Goal: Transaction & Acquisition: Purchase product/service

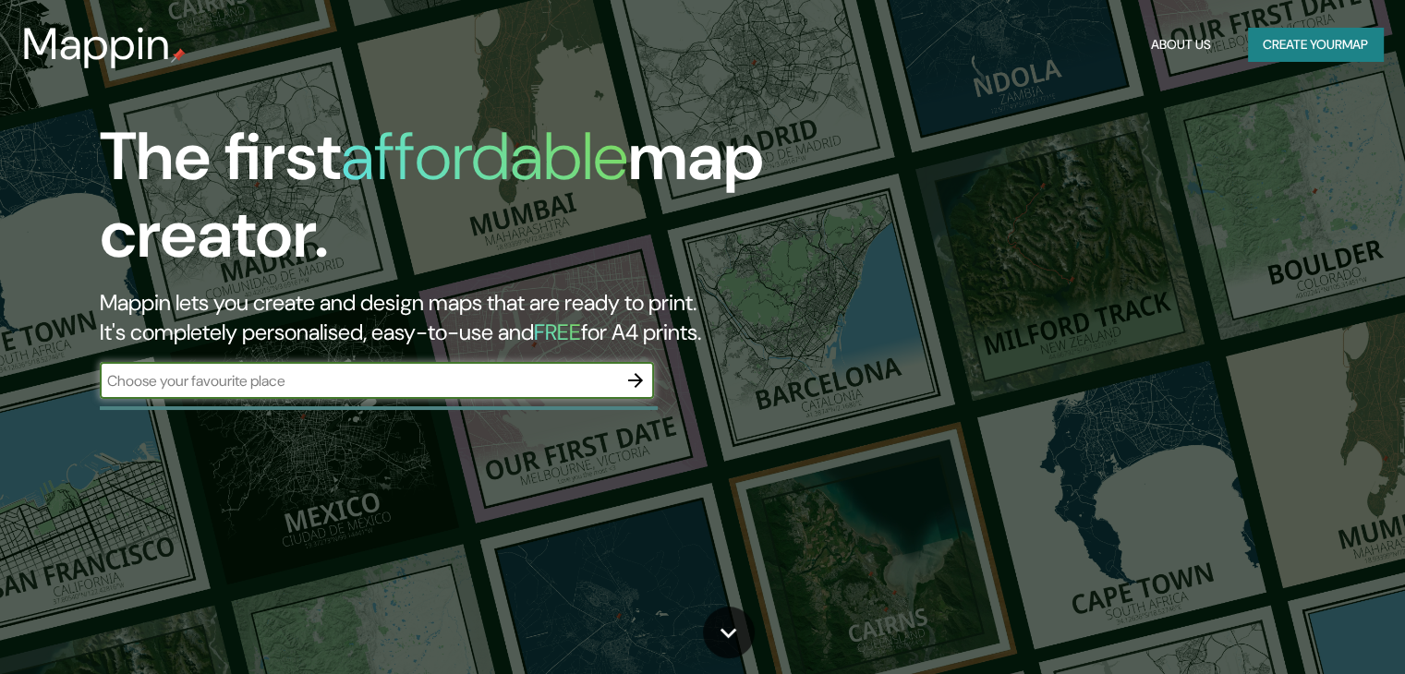
click at [456, 385] on input "text" at bounding box center [358, 380] width 517 height 21
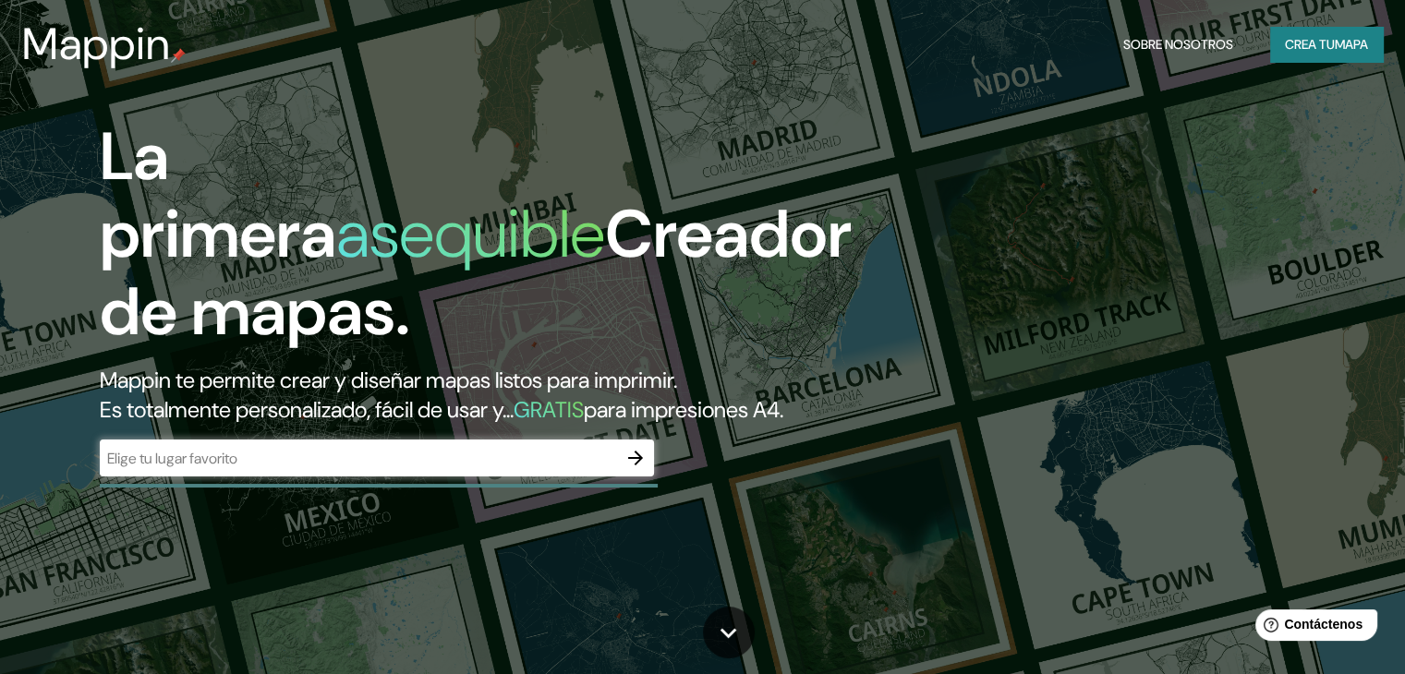
click at [367, 466] on div "La primera asequible Creador de mapas. Mappin te permite crear y diseñar mapas …" at bounding box center [451, 306] width 843 height 377
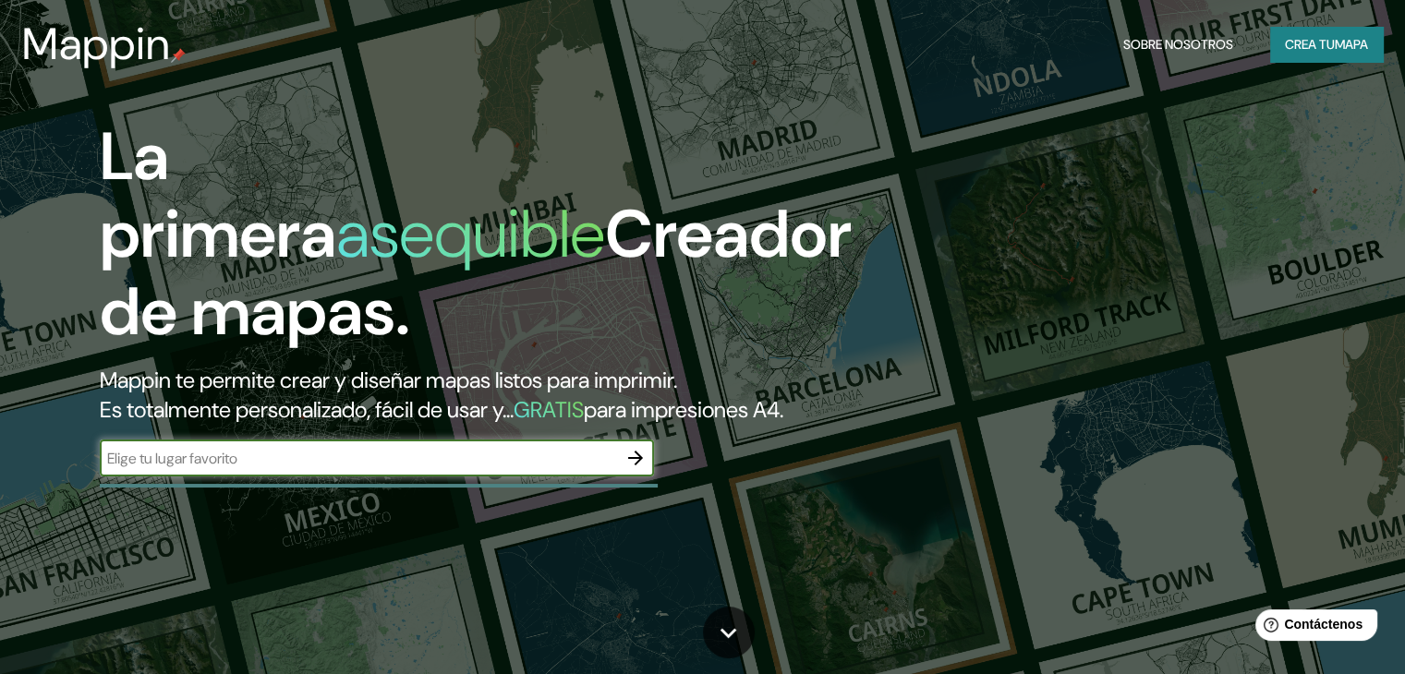
click at [351, 469] on input "text" at bounding box center [358, 458] width 517 height 21
click at [641, 469] on icon "button" at bounding box center [635, 458] width 22 height 22
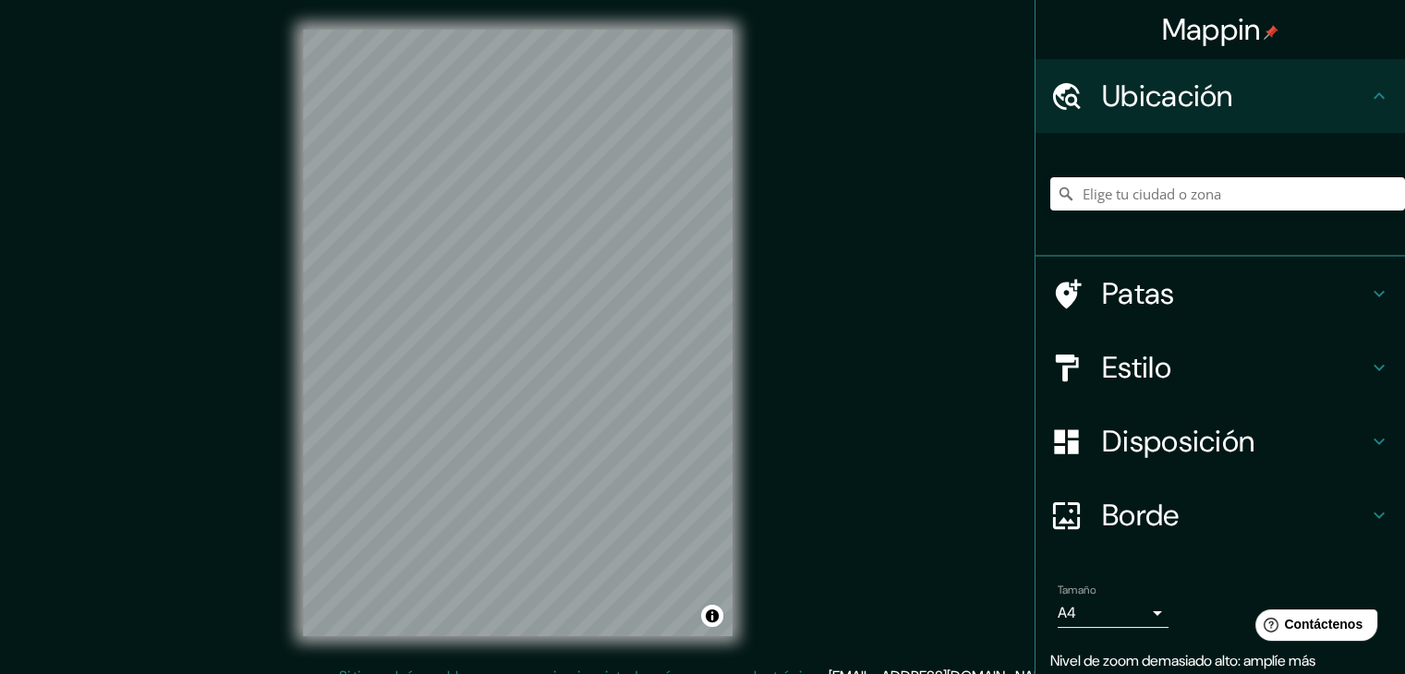
click at [796, 229] on div "Mappin Ubicación Patas Estilo Disposición Borde Elige un borde. Consejo : puede…" at bounding box center [702, 347] width 1405 height 695
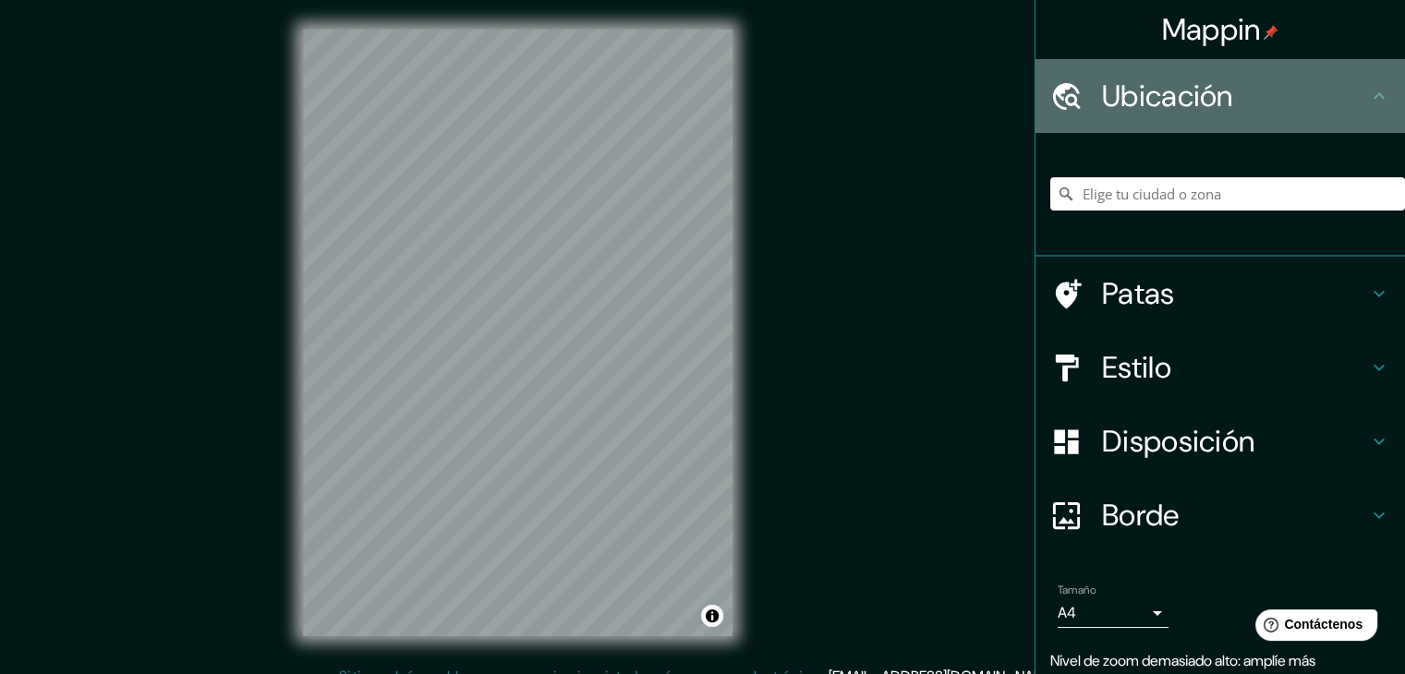
drag, startPoint x: 1123, startPoint y: 118, endPoint x: 1112, endPoint y: 132, distance: 17.7
click at [1123, 119] on div "Ubicación" at bounding box center [1219, 96] width 369 height 74
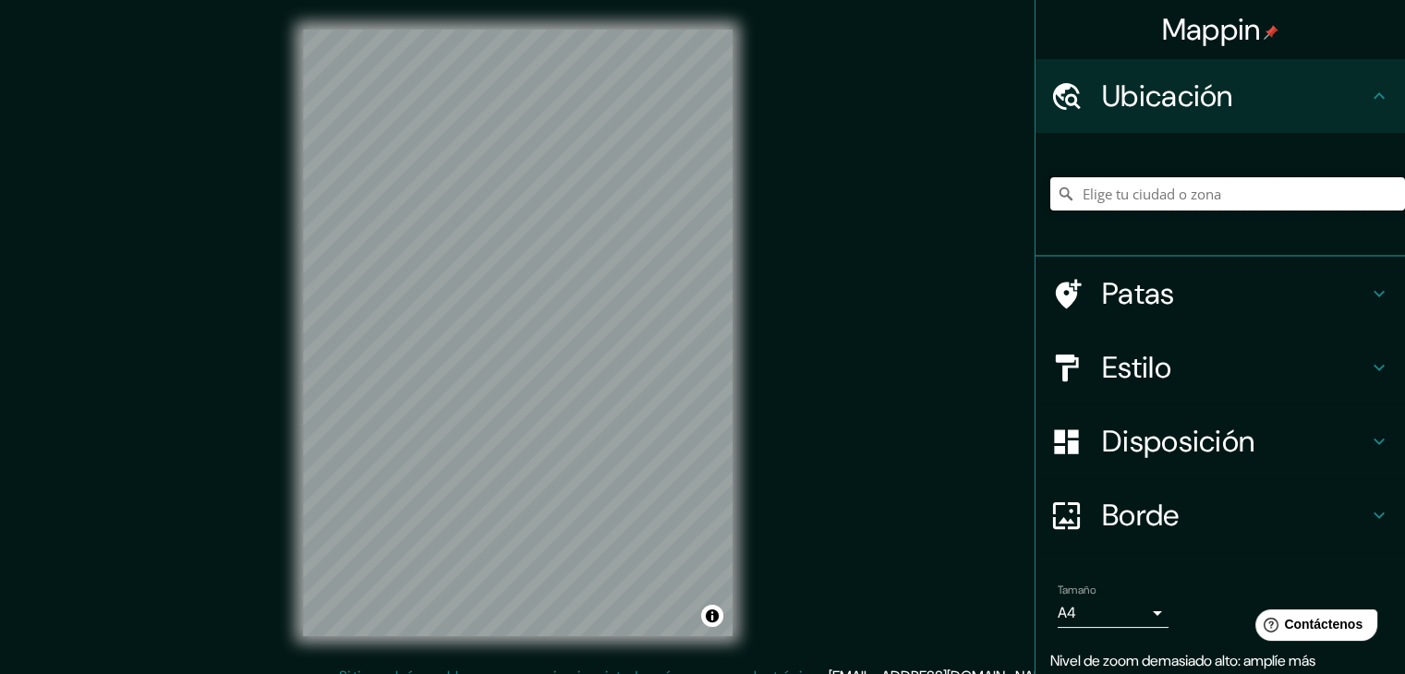
click at [1129, 184] on input "Elige tu ciudad o zona" at bounding box center [1227, 193] width 355 height 33
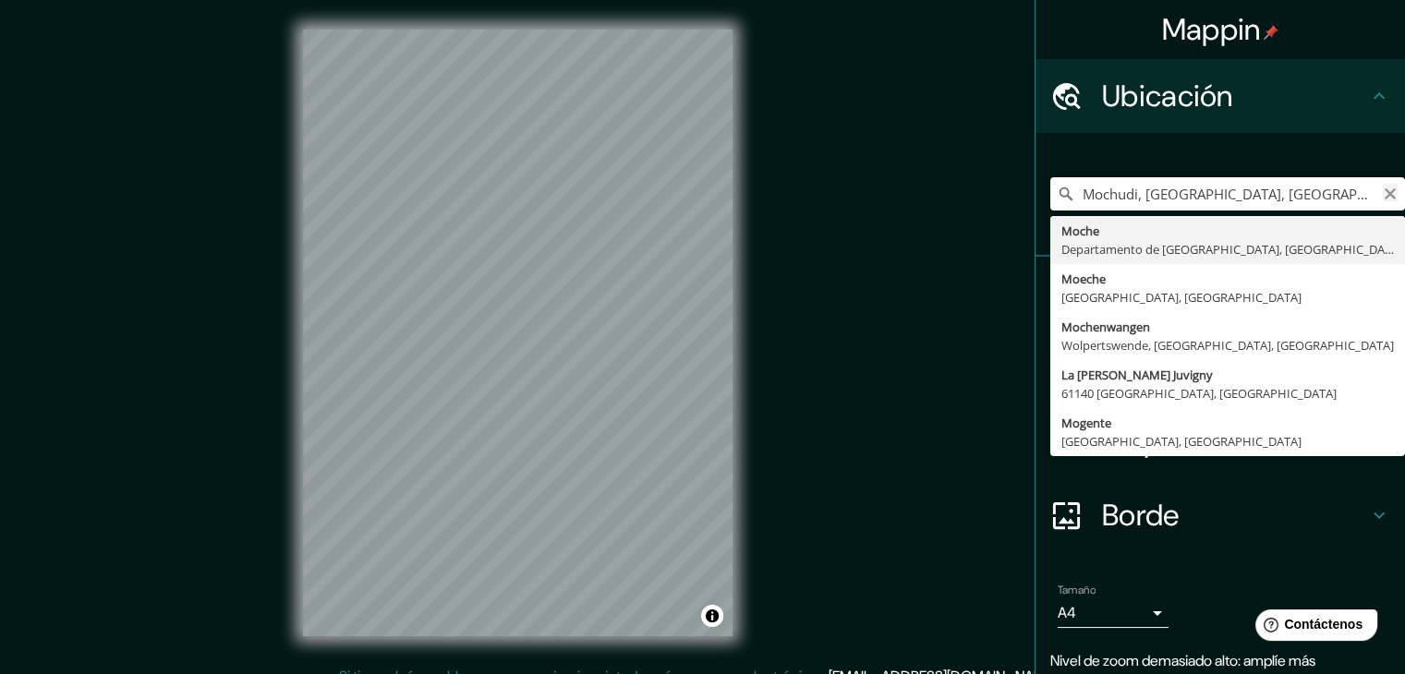
type input "Mochudi, [GEOGRAPHIC_DATA], [GEOGRAPHIC_DATA]"
click at [1383, 190] on icon "Claro" at bounding box center [1390, 194] width 15 height 15
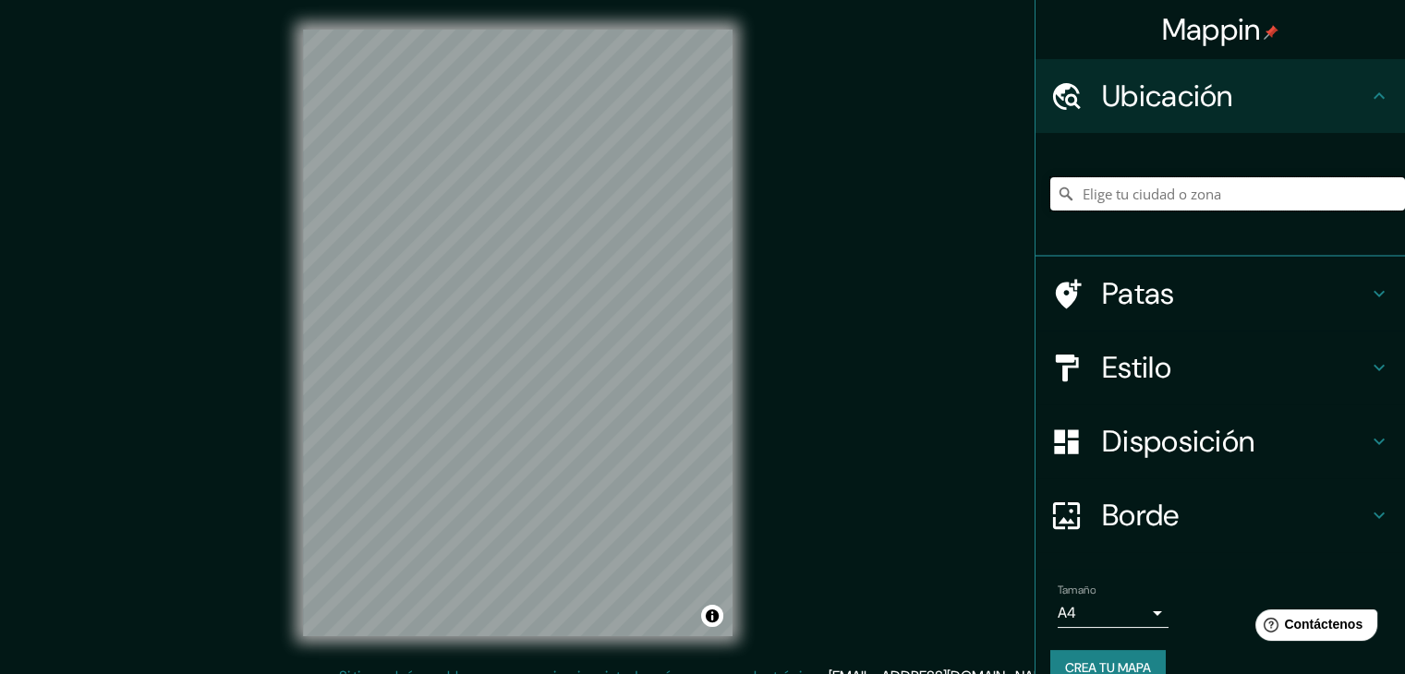
click at [1271, 192] on input "Elige tu ciudad o zona" at bounding box center [1227, 193] width 355 height 33
type input "Moche, Departamento de [GEOGRAPHIC_DATA], [GEOGRAPHIC_DATA]"
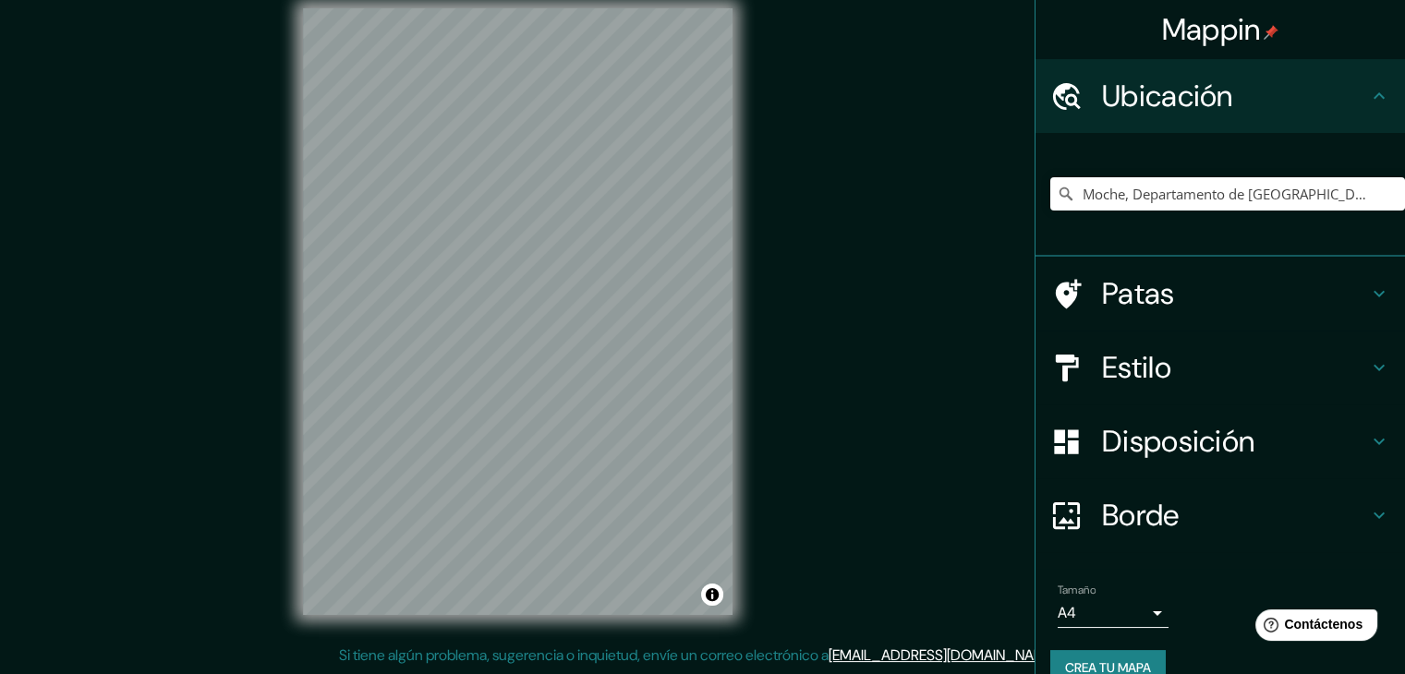
click at [170, 82] on div "Mappin Ubicación Moche, [GEOGRAPHIC_DATA], [GEOGRAPHIC_DATA] Moche Departamento…" at bounding box center [702, 326] width 1405 height 695
click at [764, 466] on div "Mappin Ubicación Moche, [GEOGRAPHIC_DATA], [GEOGRAPHIC_DATA] Moche Departamento…" at bounding box center [702, 326] width 1405 height 695
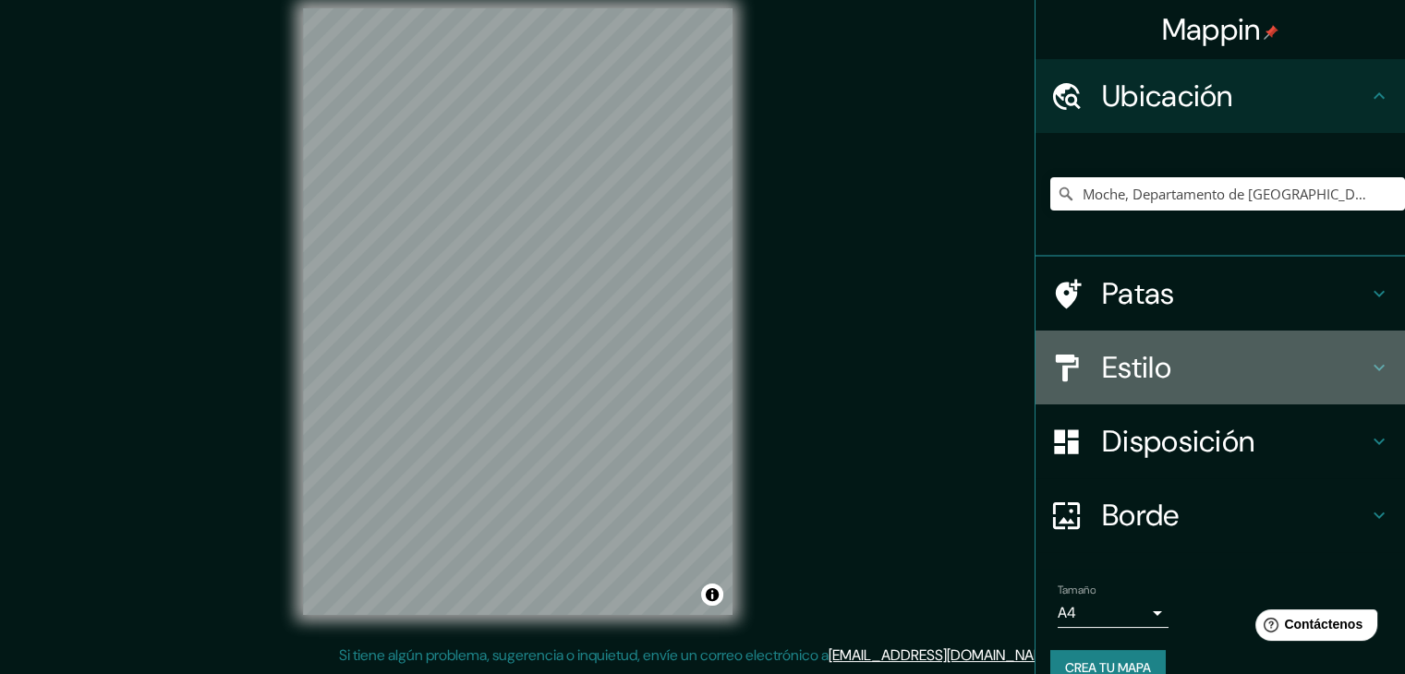
click at [1147, 358] on font "Estilo" at bounding box center [1136, 367] width 69 height 39
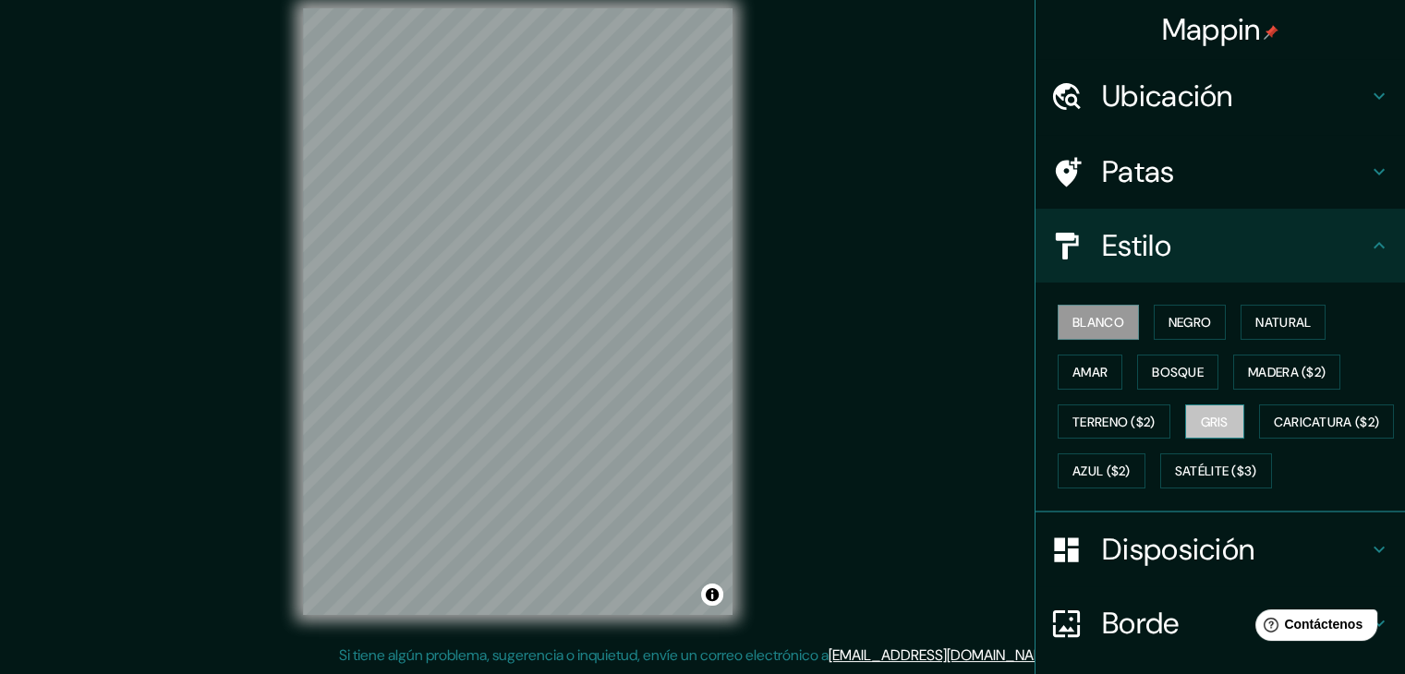
click at [1208, 433] on button "Gris" at bounding box center [1214, 422] width 59 height 35
click at [1233, 367] on button "Madera ($2)" at bounding box center [1286, 372] width 107 height 35
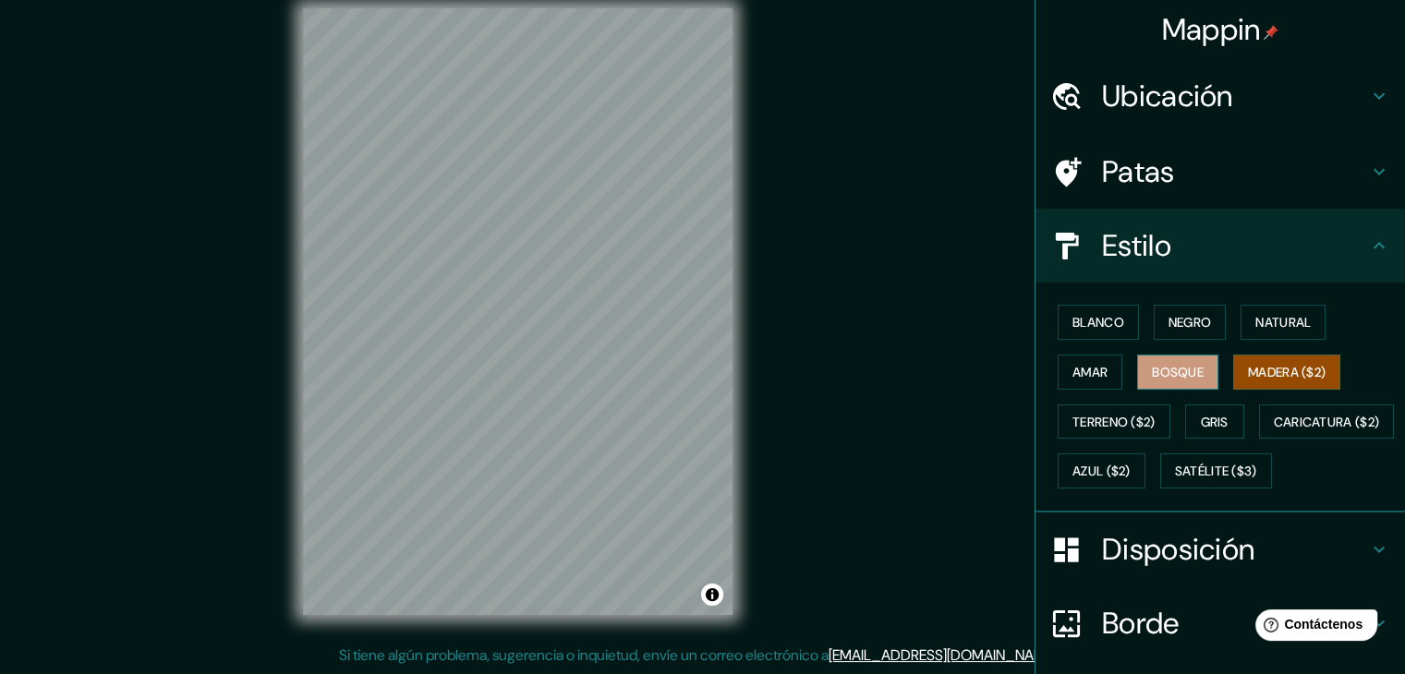
click at [1189, 380] on font "Bosque" at bounding box center [1178, 372] width 52 height 24
click at [1264, 381] on font "Madera ($2)" at bounding box center [1287, 372] width 78 height 24
click at [1241, 325] on button "Natural" at bounding box center [1282, 322] width 85 height 35
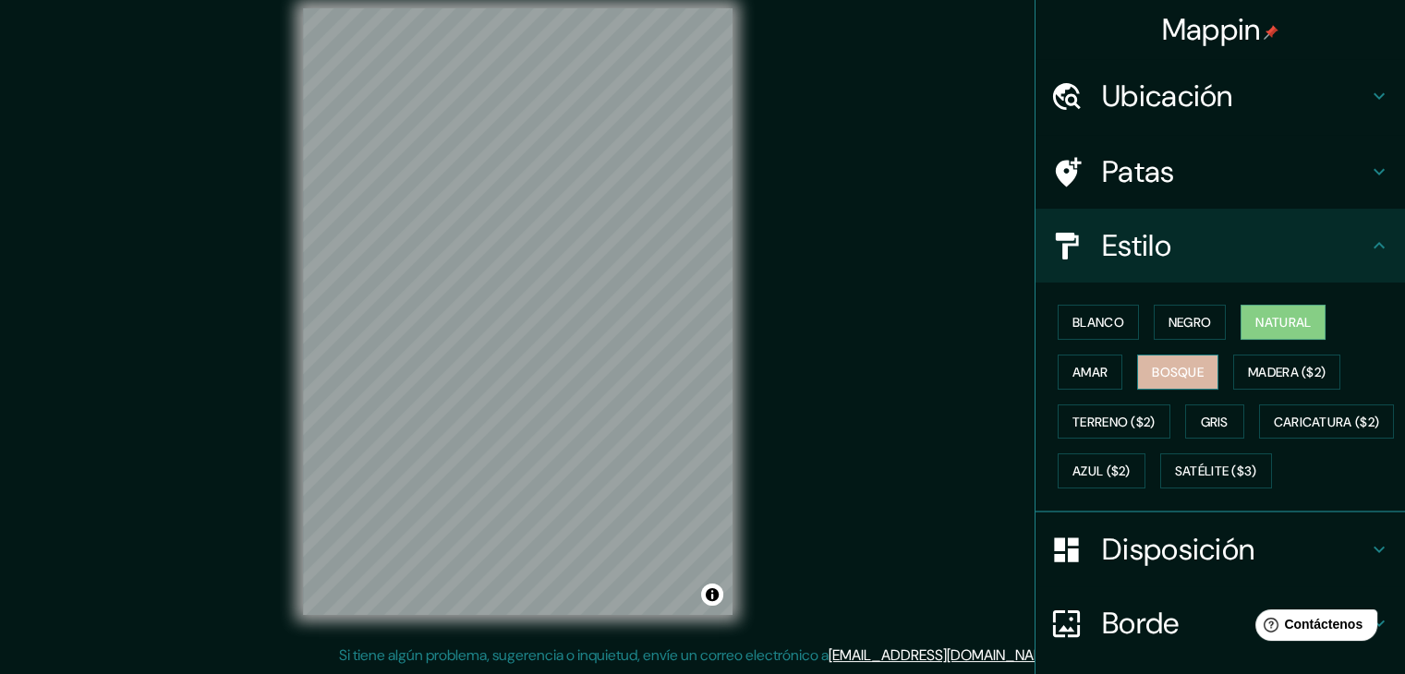
click at [1193, 371] on button "Bosque" at bounding box center [1177, 372] width 81 height 35
click at [900, 314] on div "Mappin Ubicación Moche, [GEOGRAPHIC_DATA], [GEOGRAPHIC_DATA] Moche Departamento…" at bounding box center [702, 326] width 1405 height 695
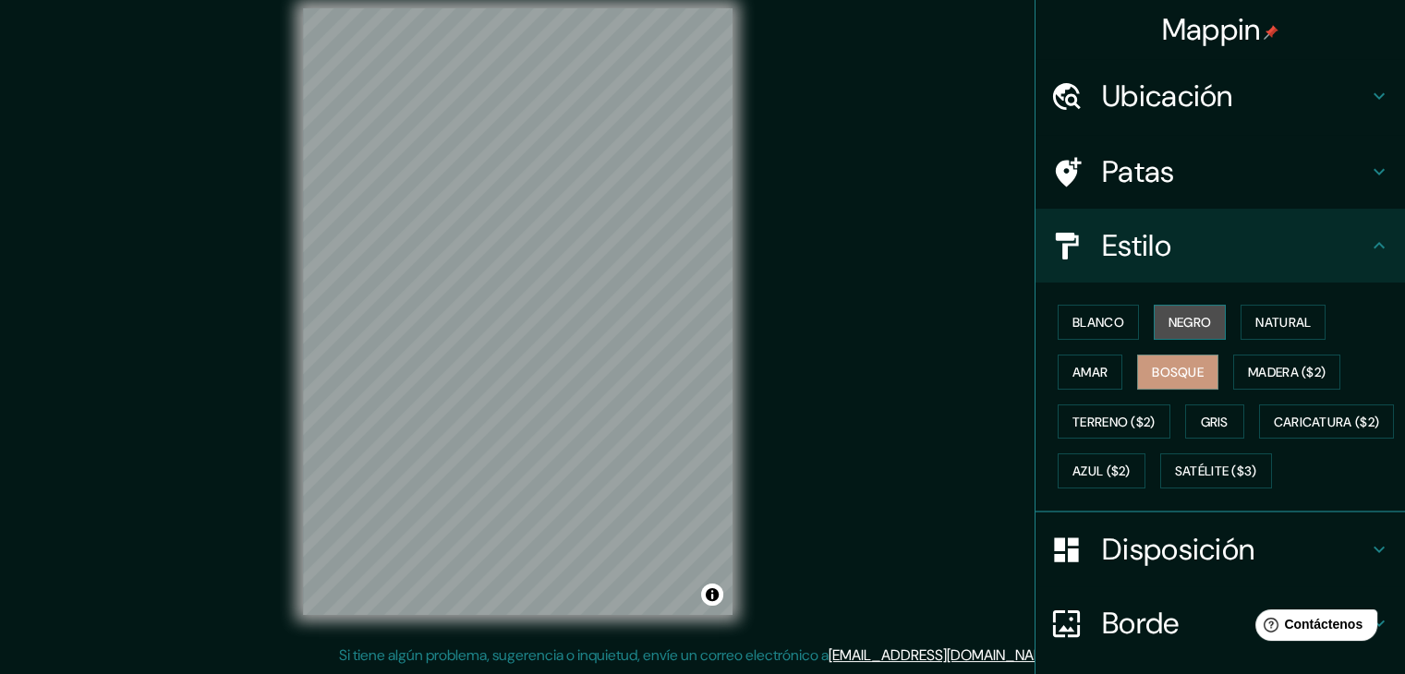
click at [1188, 337] on button "Negro" at bounding box center [1189, 322] width 73 height 35
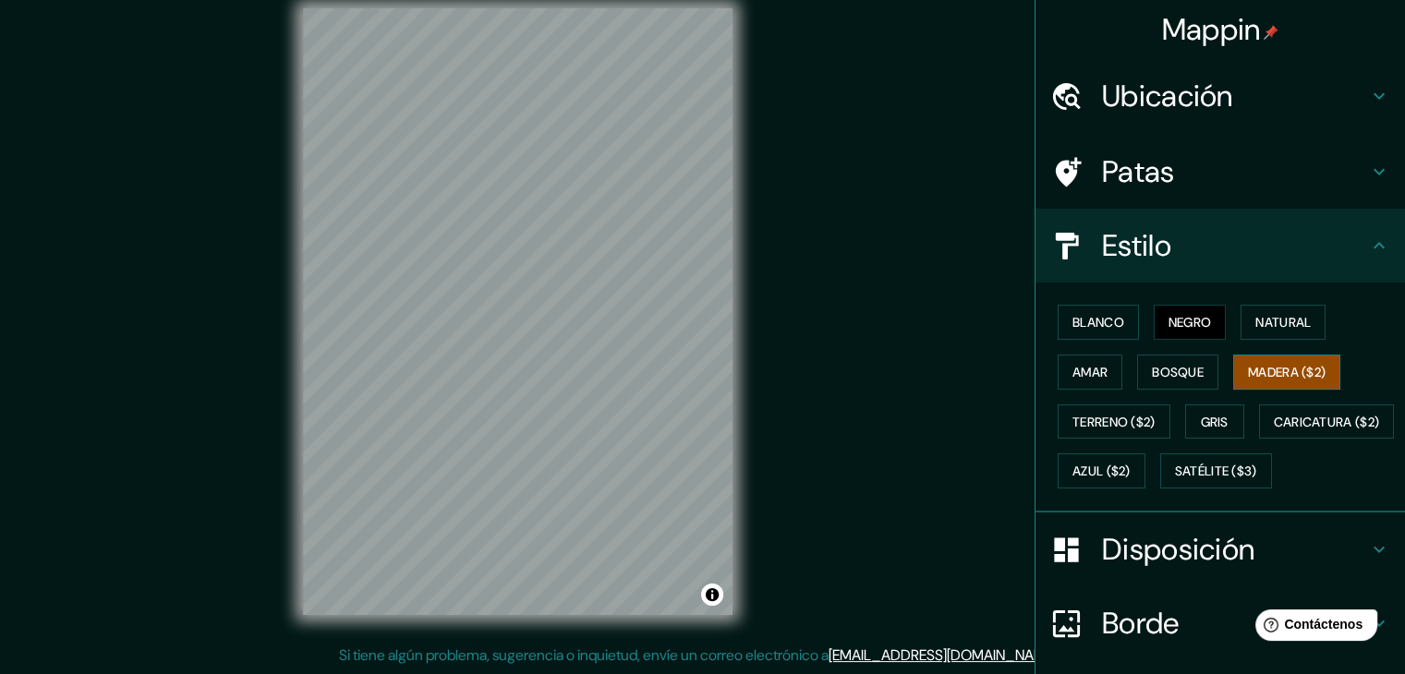
click at [1285, 371] on font "Madera ($2)" at bounding box center [1287, 372] width 78 height 17
click at [746, 267] on div "© Mapbox © OpenStreetMap Improve this map" at bounding box center [517, 312] width 489 height 666
click at [783, 267] on div "Mappin Ubicación Moche, [GEOGRAPHIC_DATA], [GEOGRAPHIC_DATA] Moche Departamento…" at bounding box center [702, 326] width 1405 height 695
click at [763, 237] on div "Mappin Ubicación Moche, [GEOGRAPHIC_DATA], [GEOGRAPHIC_DATA] Moche Departamento…" at bounding box center [702, 326] width 1405 height 695
click at [1145, 485] on button "Azul ($2)" at bounding box center [1101, 470] width 88 height 35
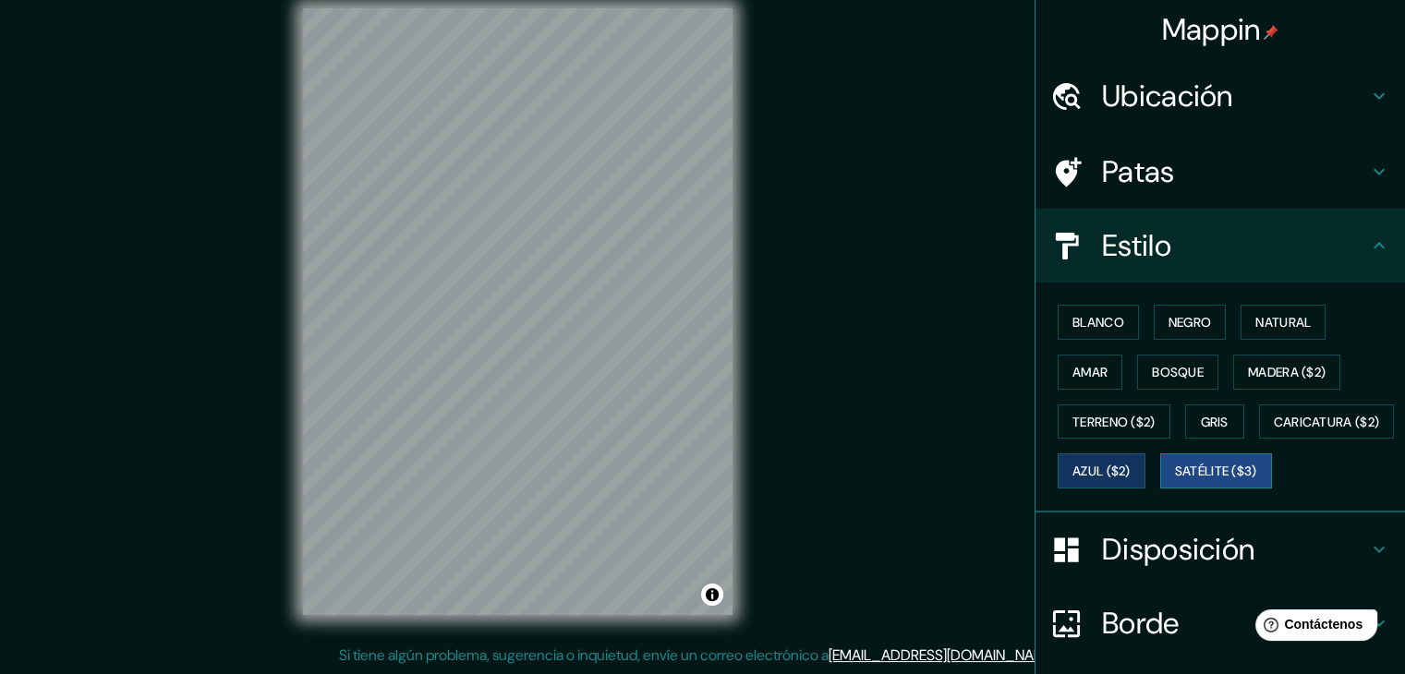
click at [1175, 480] on font "Satélite ($3)" at bounding box center [1216, 472] width 82 height 17
click at [1264, 329] on font "Natural" at bounding box center [1282, 322] width 55 height 17
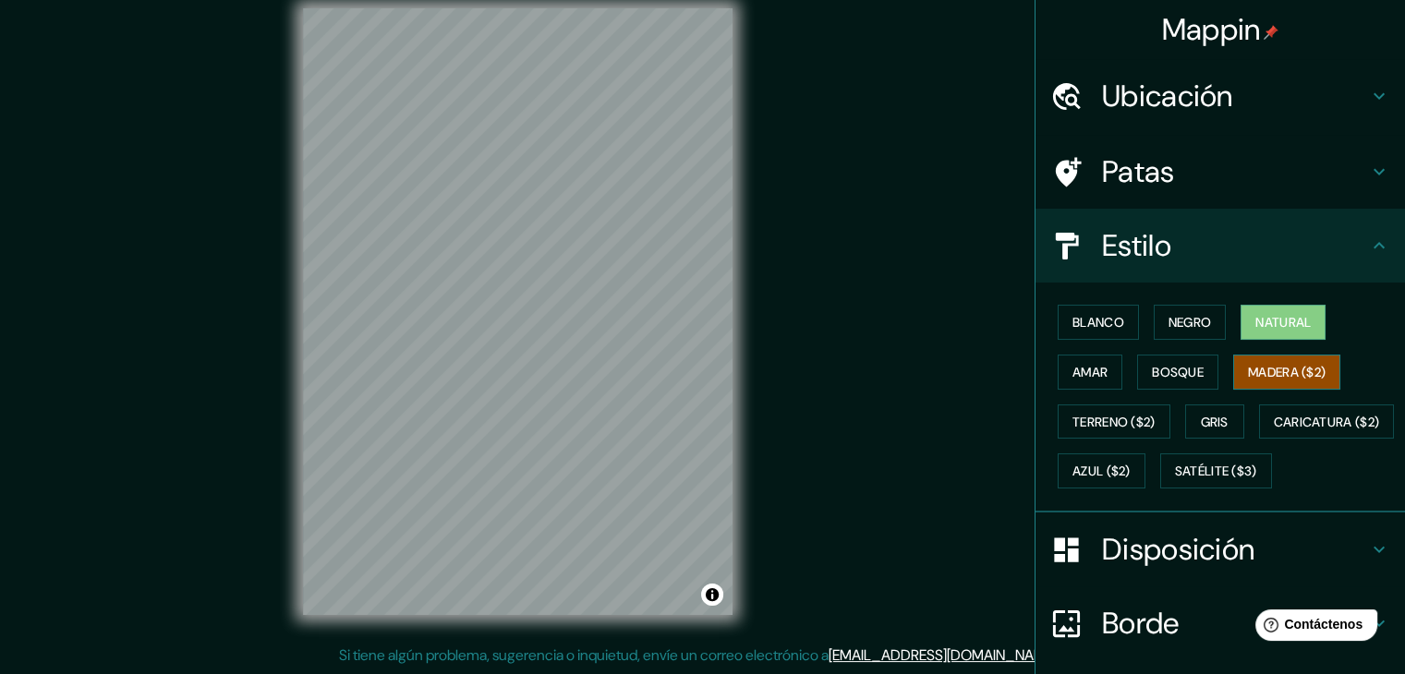
click at [1272, 384] on button "Madera ($2)" at bounding box center [1286, 372] width 107 height 35
click at [1153, 329] on button "Negro" at bounding box center [1189, 322] width 73 height 35
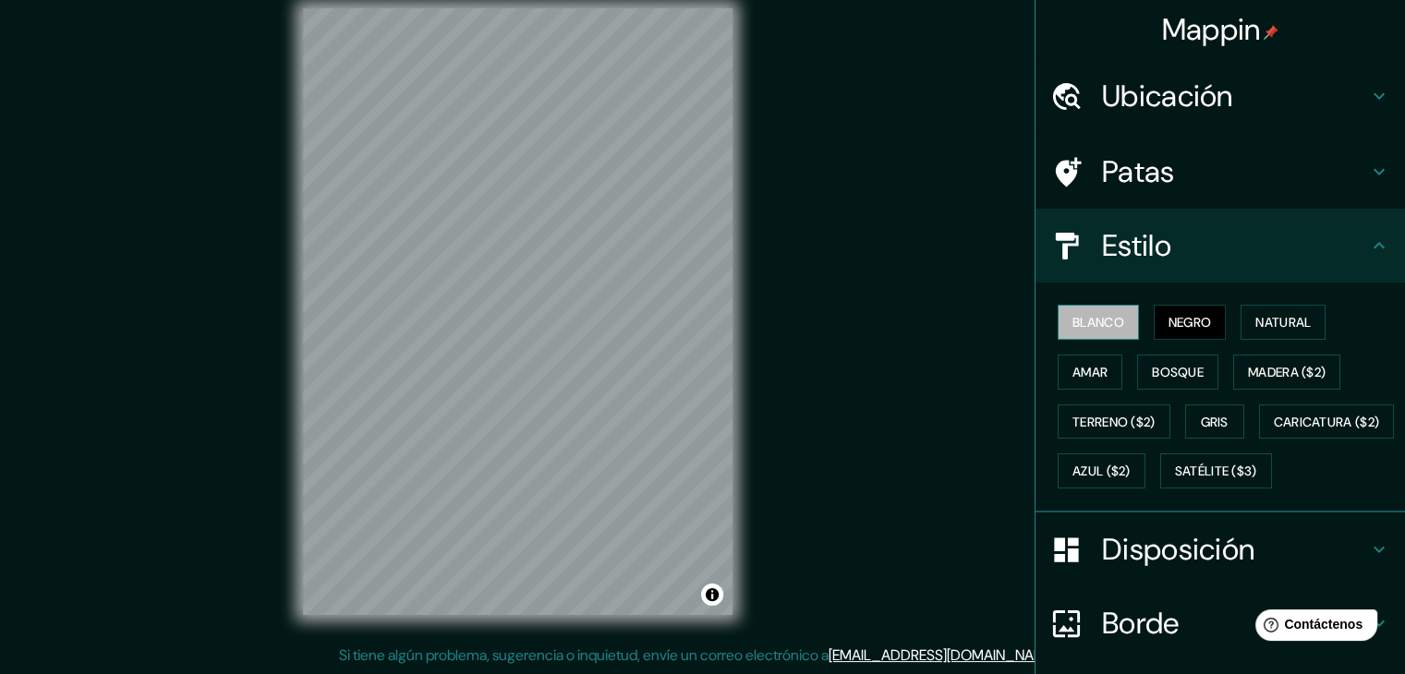
click at [1090, 336] on button "Blanco" at bounding box center [1097, 322] width 81 height 35
click at [1091, 381] on font "Amar" at bounding box center [1089, 372] width 35 height 24
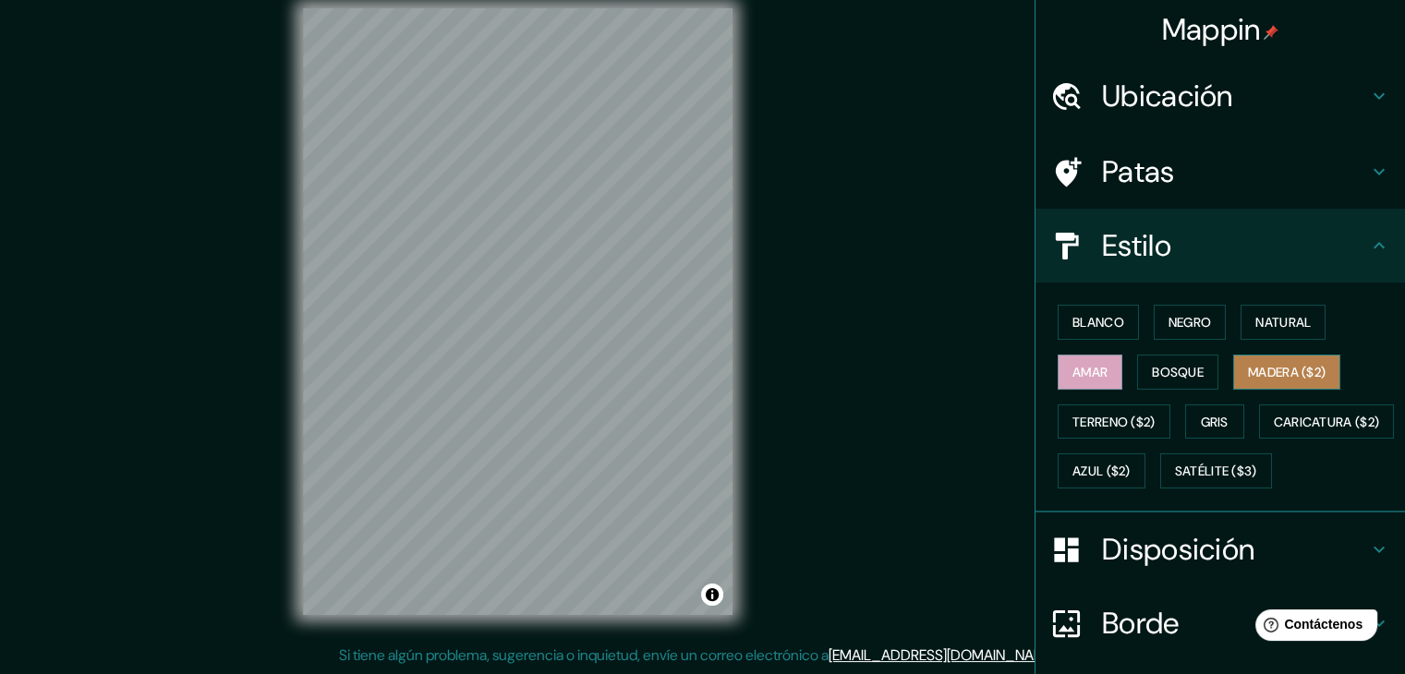
click at [1268, 383] on button "Madera ($2)" at bounding box center [1286, 372] width 107 height 35
click at [1081, 328] on font "Blanco" at bounding box center [1098, 322] width 52 height 17
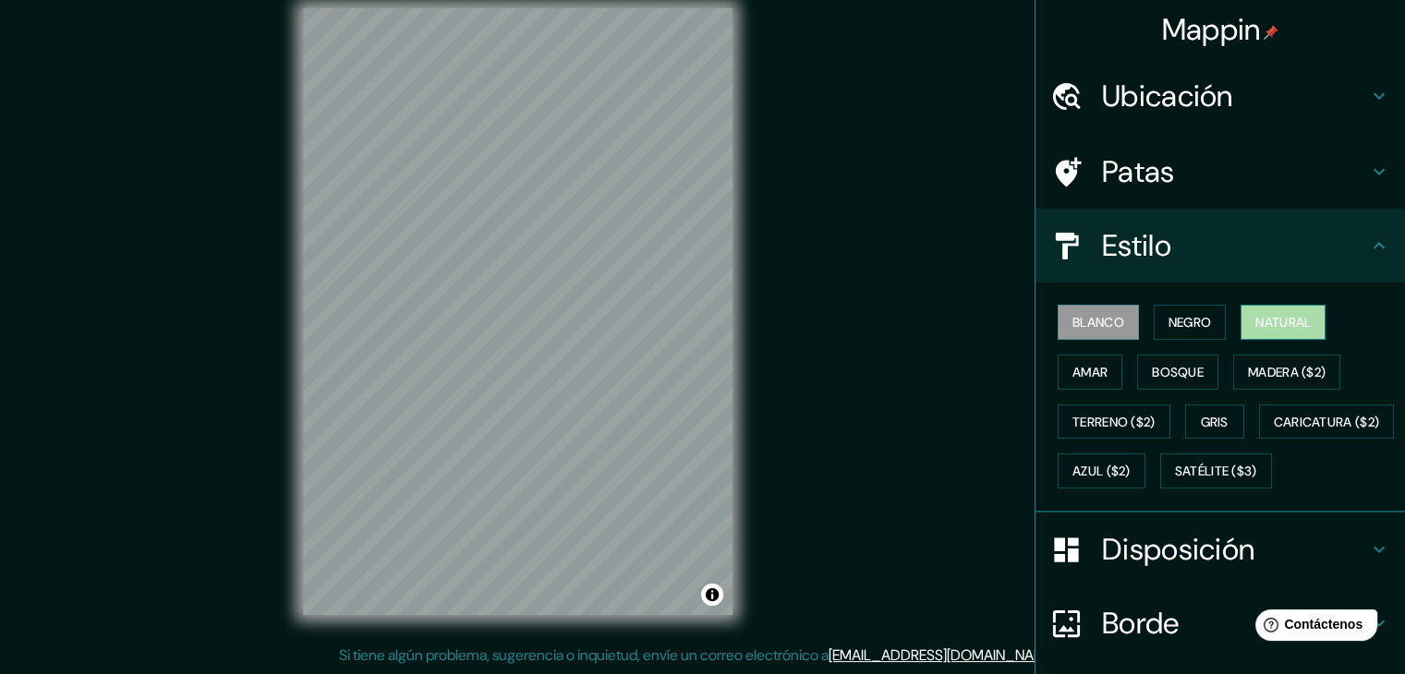
click at [1279, 320] on font "Natural" at bounding box center [1282, 322] width 55 height 17
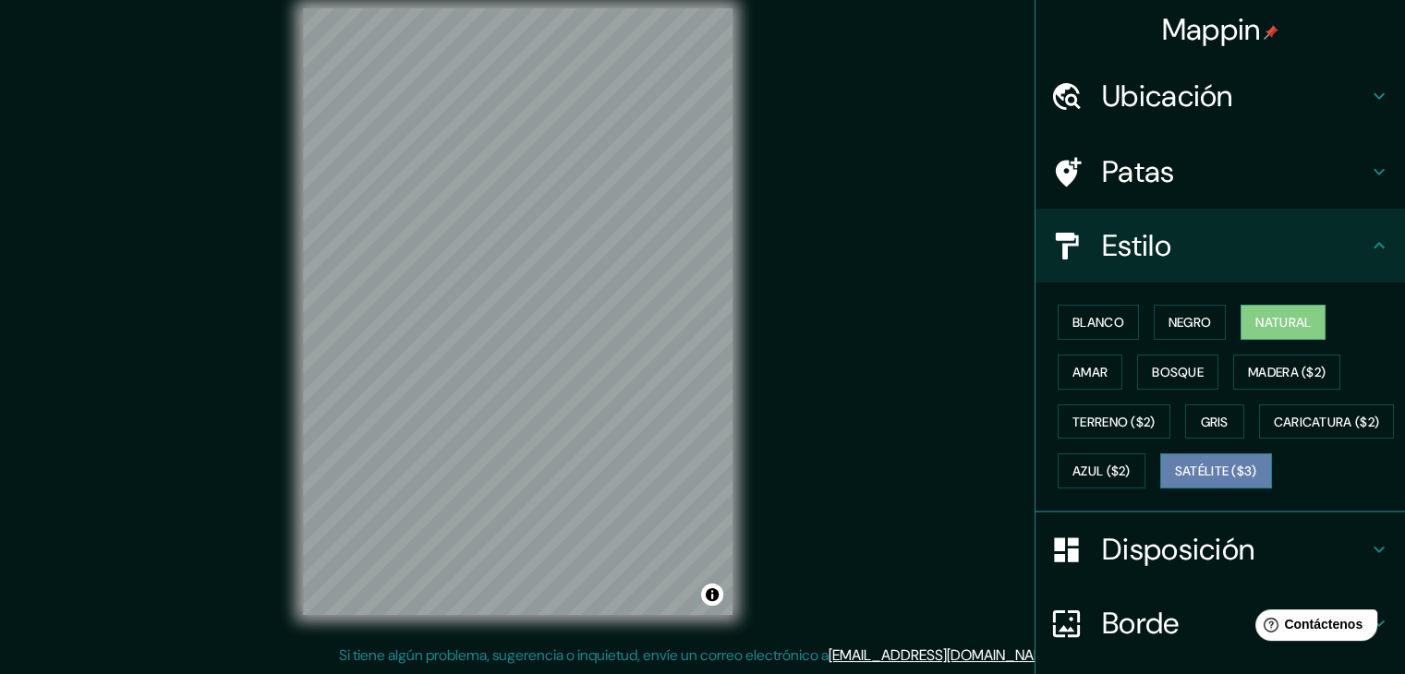
click at [1175, 480] on font "Satélite ($3)" at bounding box center [1216, 472] width 82 height 17
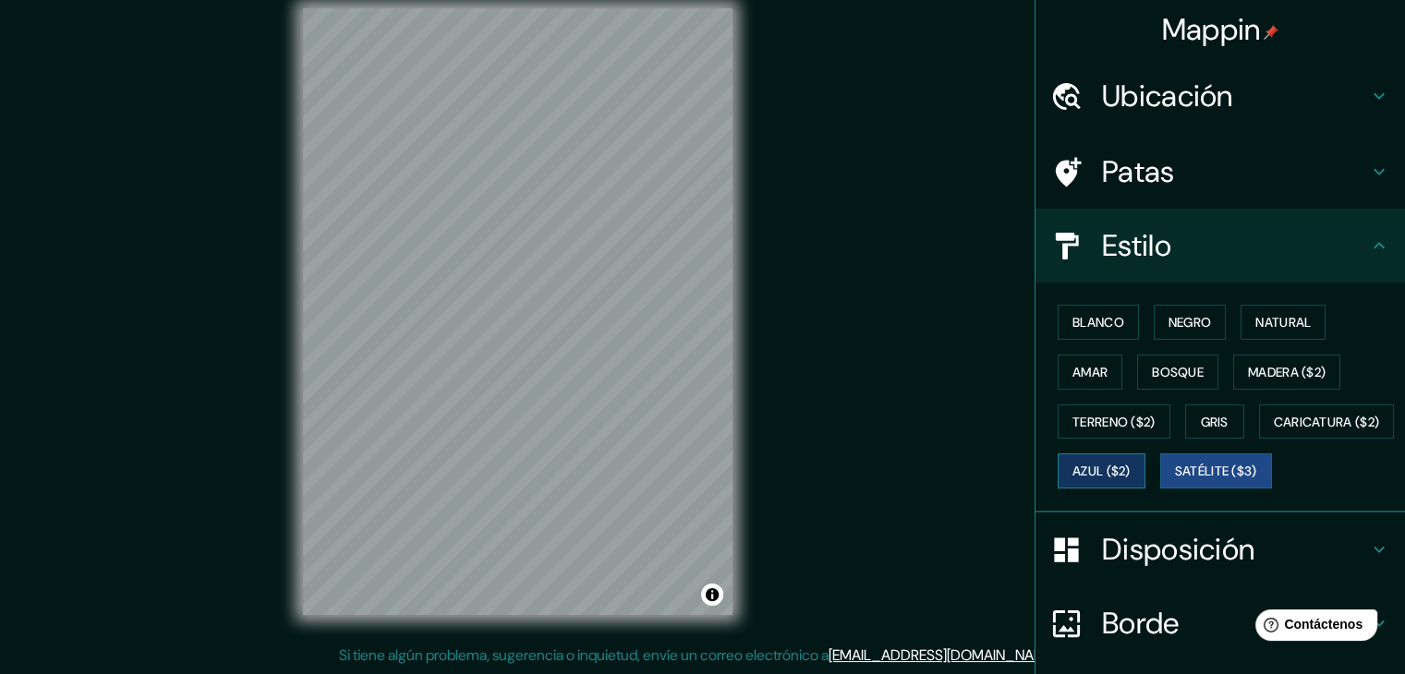
click at [1145, 483] on button "Azul ($2)" at bounding box center [1101, 470] width 88 height 35
click at [1303, 368] on font "Madera ($2)" at bounding box center [1287, 372] width 78 height 17
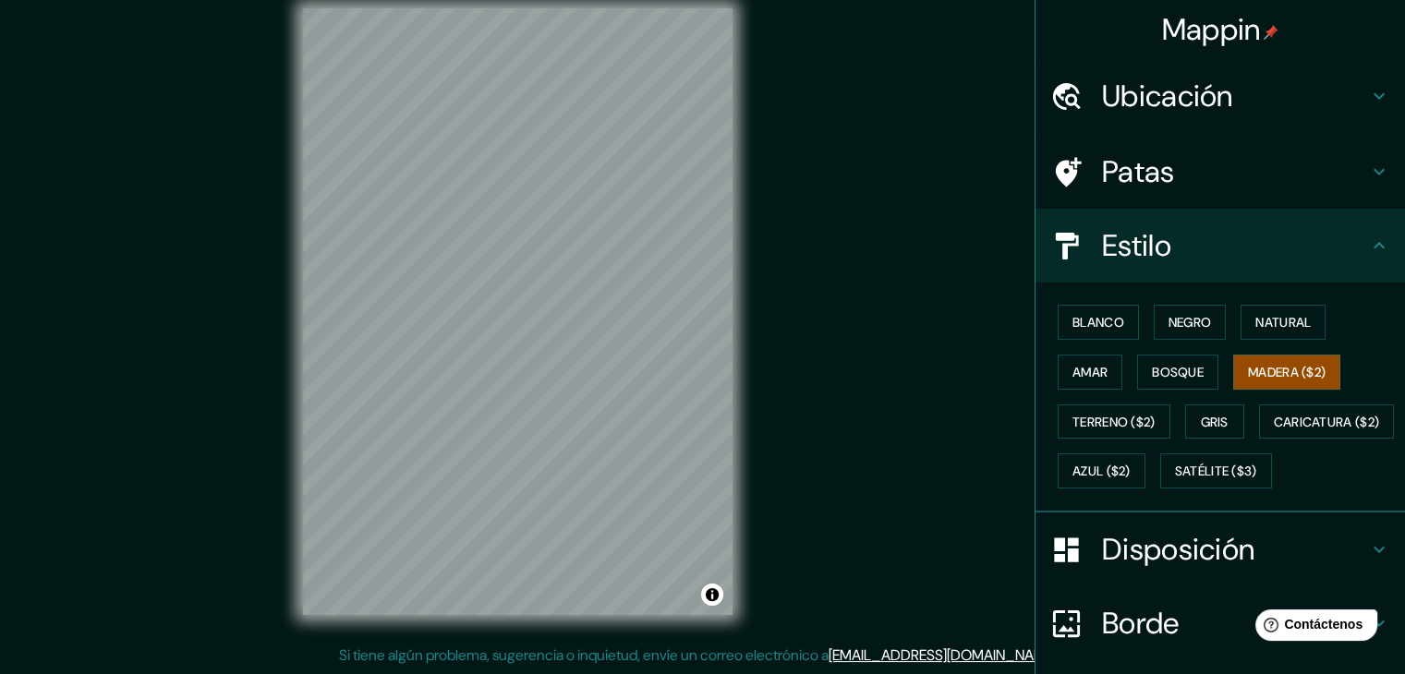
click at [847, 653] on html "Mappin Ubicación Moche, [GEOGRAPHIC_DATA], [GEOGRAPHIC_DATA] Moche Departamento…" at bounding box center [702, 316] width 1405 height 674
click at [975, 419] on div "Mappin Ubicación Moche, [GEOGRAPHIC_DATA], [GEOGRAPHIC_DATA] Moche Departamento…" at bounding box center [702, 326] width 1405 height 695
click at [235, 416] on div "Mappin Ubicación Moche, [GEOGRAPHIC_DATA], [GEOGRAPHIC_DATA] Moche Departamento…" at bounding box center [702, 326] width 1405 height 695
click at [864, 260] on div "Mappin Ubicación Moche, [GEOGRAPHIC_DATA], [GEOGRAPHIC_DATA] Moche Departamento…" at bounding box center [702, 326] width 1405 height 695
click at [1160, 160] on font "Patas" at bounding box center [1138, 171] width 73 height 39
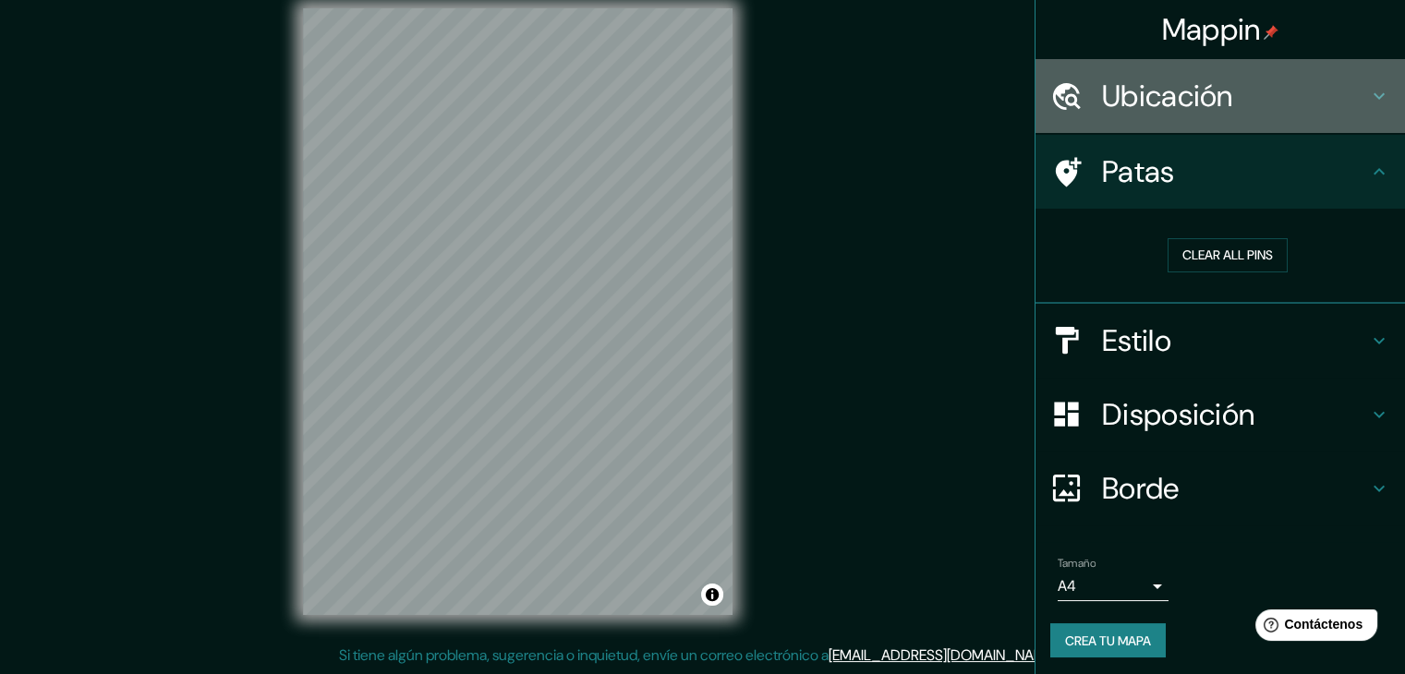
drag, startPoint x: 1315, startPoint y: 71, endPoint x: 1303, endPoint y: 86, distance: 19.0
click at [1304, 85] on div "Ubicación" at bounding box center [1219, 96] width 369 height 74
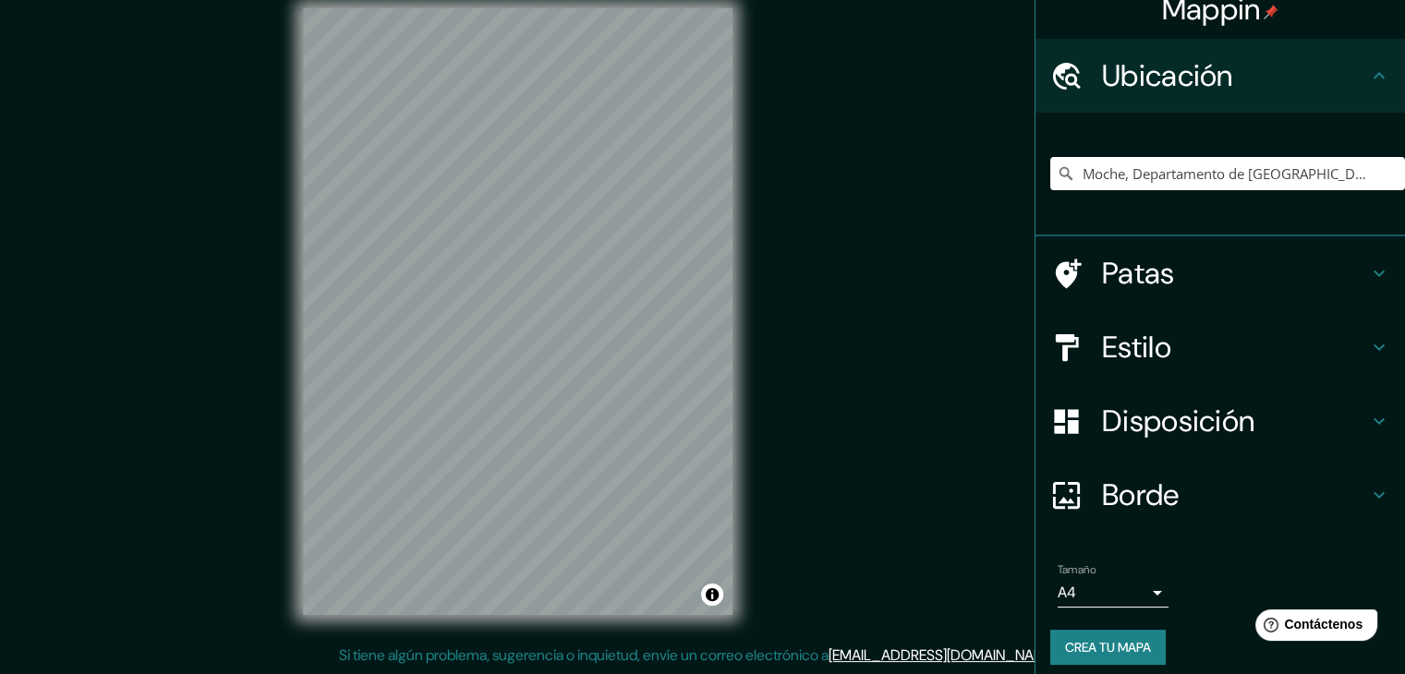
scroll to position [32, 0]
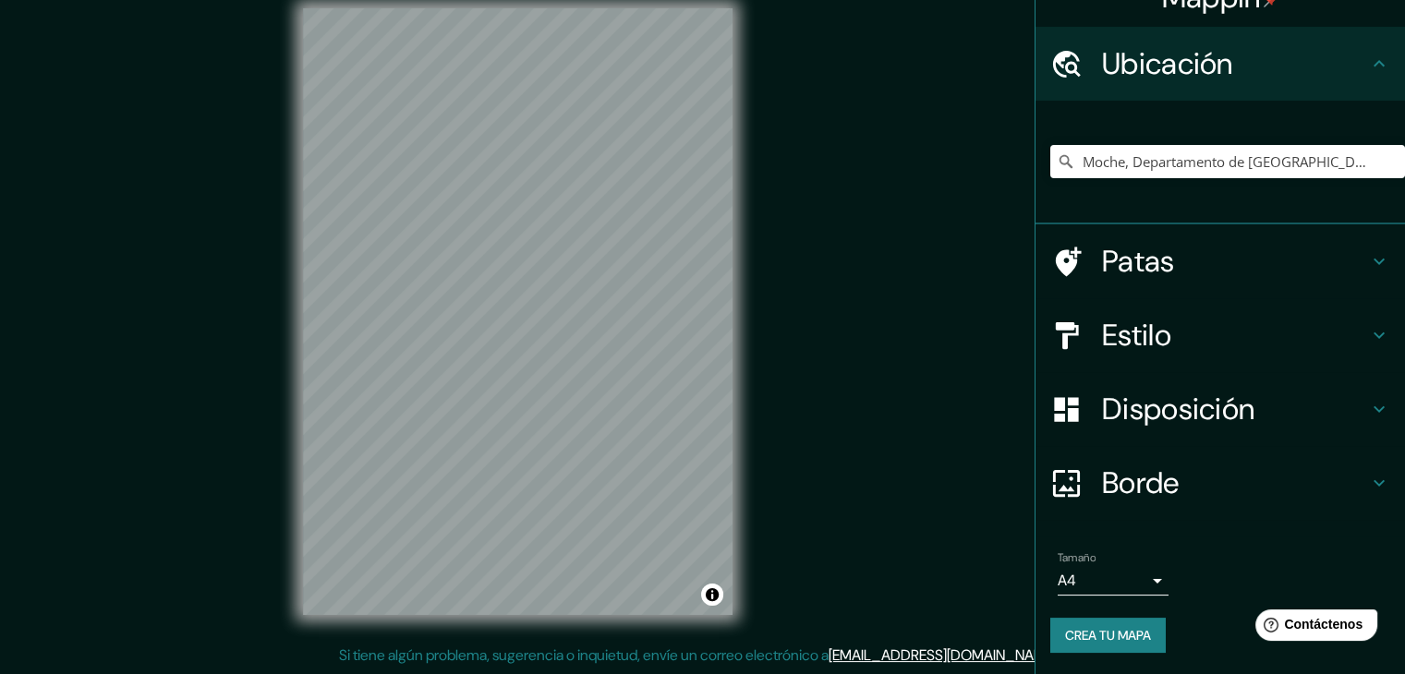
click at [1150, 473] on font "Borde" at bounding box center [1141, 483] width 78 height 39
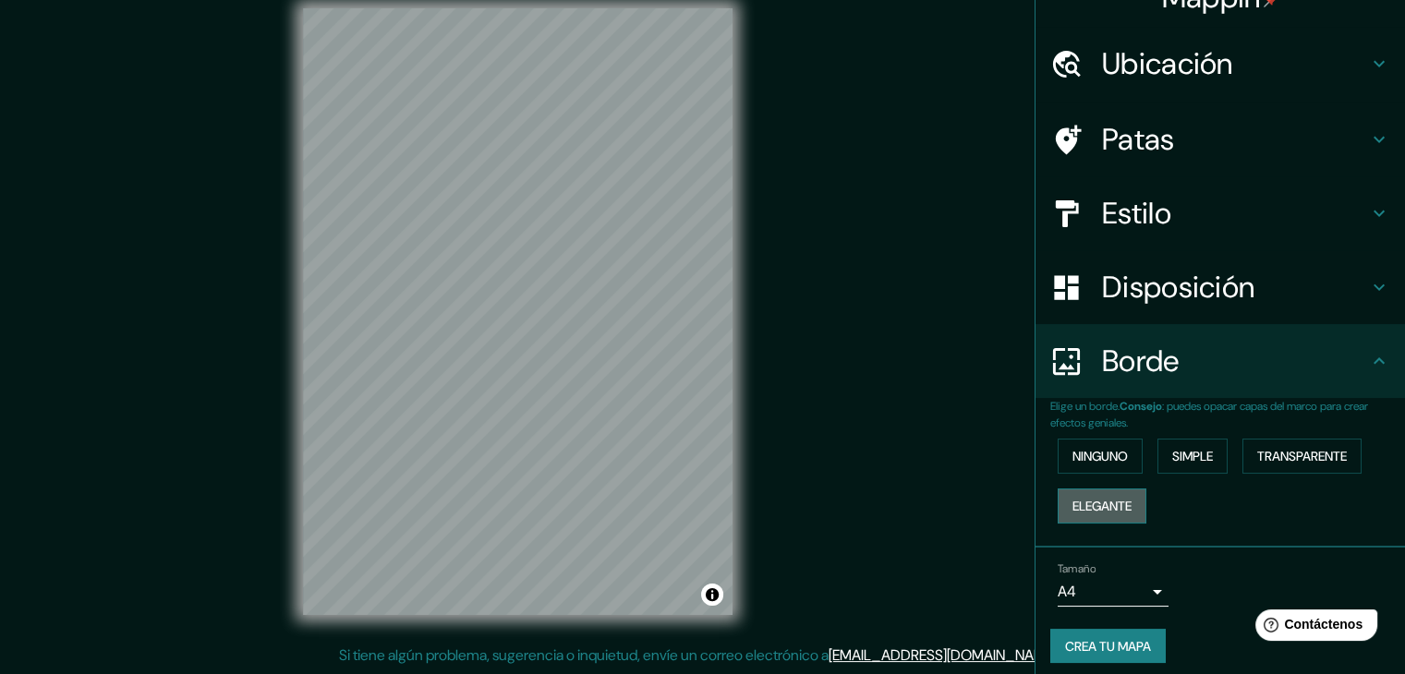
click at [1109, 501] on font "Elegante" at bounding box center [1101, 506] width 59 height 17
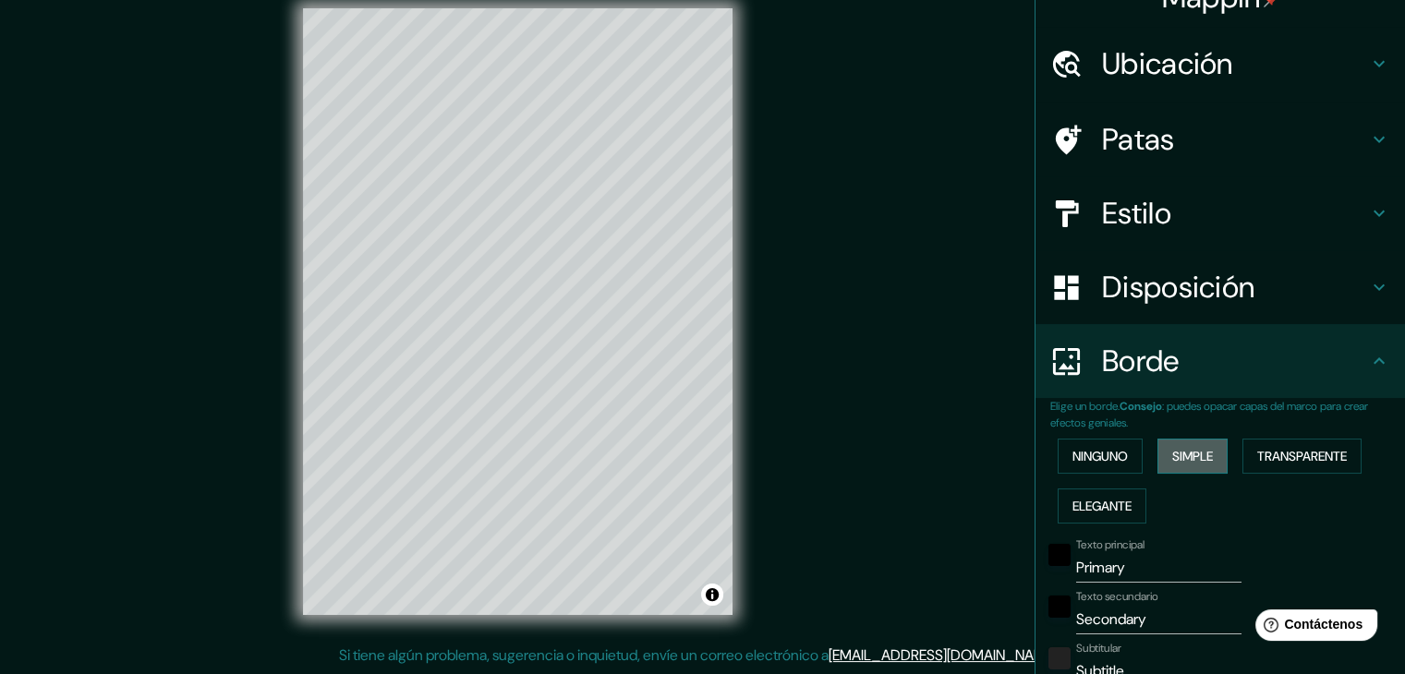
drag, startPoint x: 1197, startPoint y: 467, endPoint x: 1171, endPoint y: 466, distance: 25.9
click at [1197, 468] on button "Simple" at bounding box center [1192, 456] width 70 height 35
click at [1097, 452] on font "Ninguno" at bounding box center [1099, 456] width 55 height 17
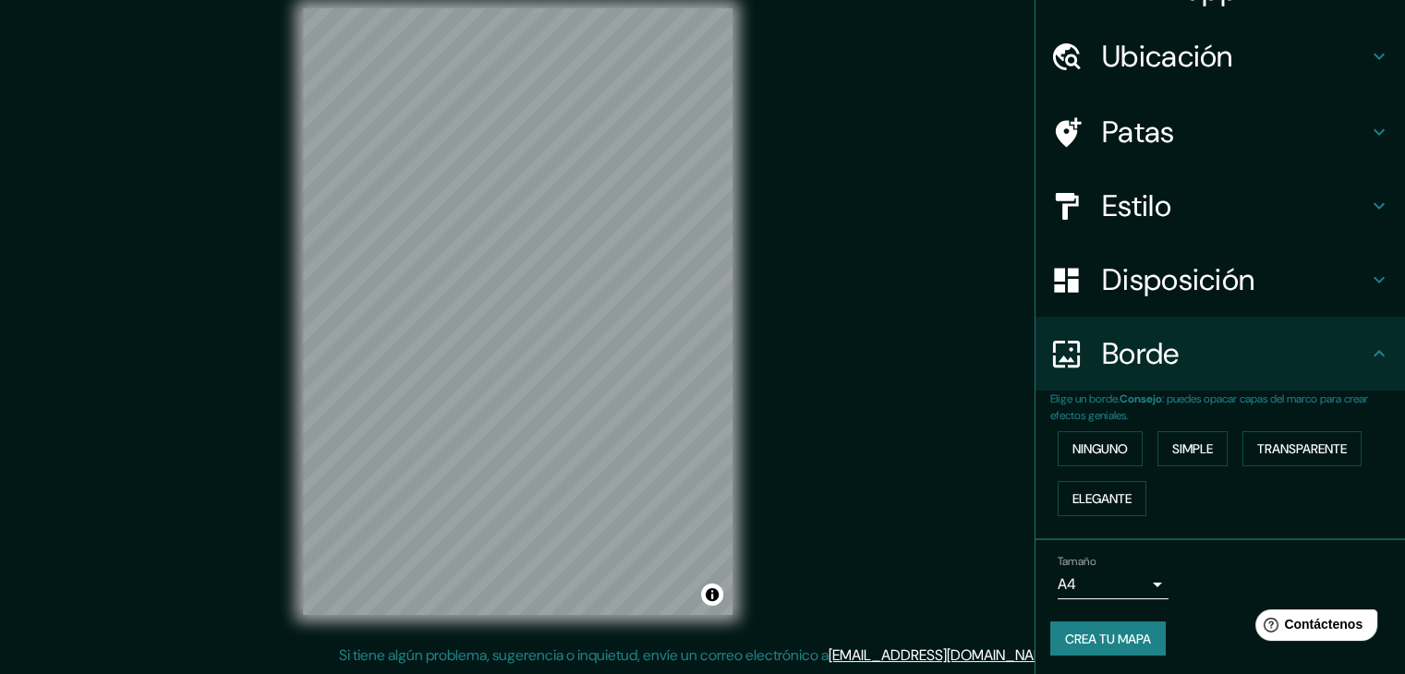
scroll to position [42, 0]
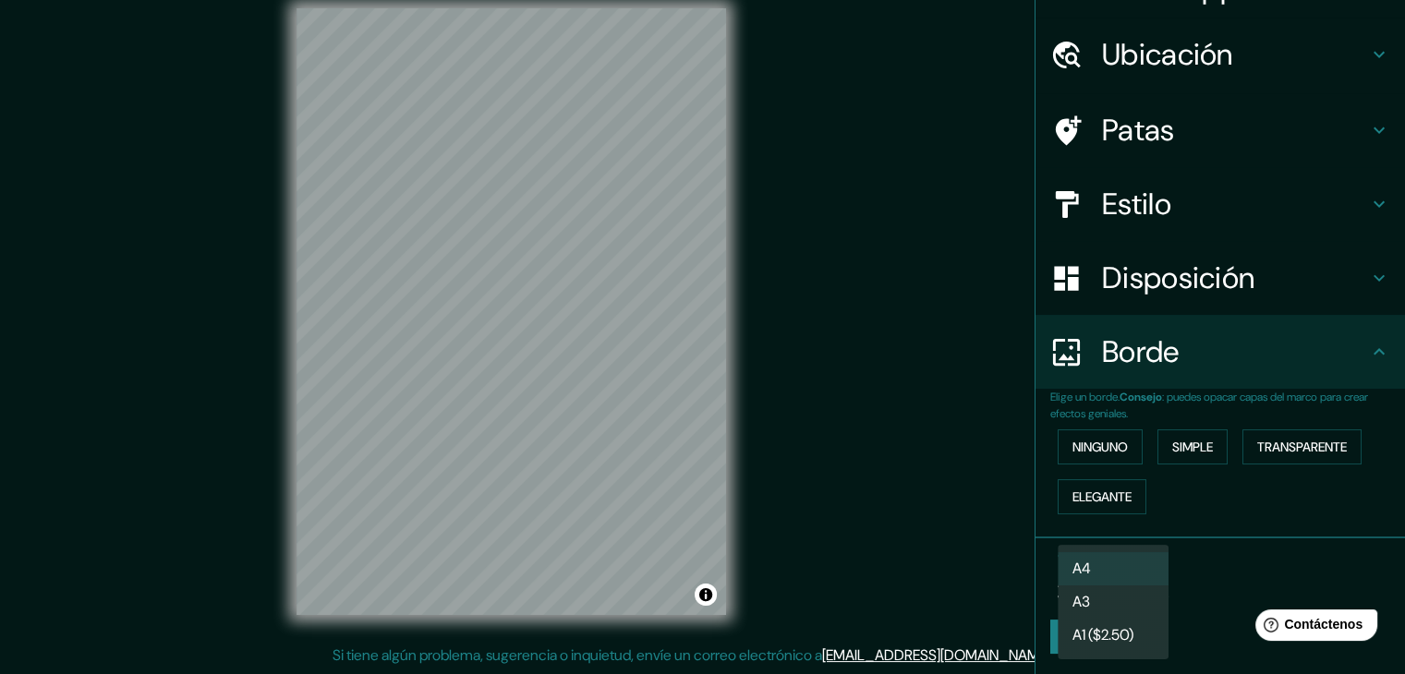
click at [1112, 590] on body "Mappin Ubicación Moche, [GEOGRAPHIC_DATA], [GEOGRAPHIC_DATA] Moche Departamento…" at bounding box center [702, 316] width 1405 height 674
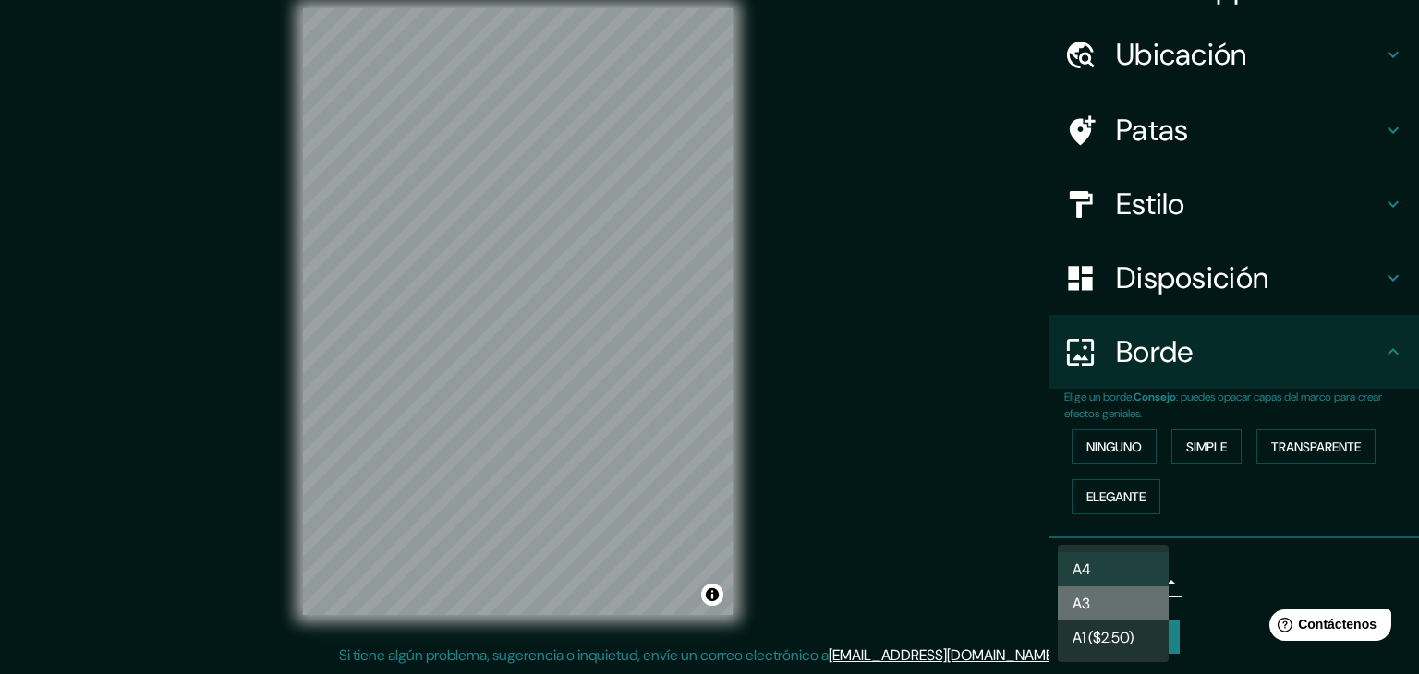
click at [1133, 607] on li "A3" at bounding box center [1112, 603] width 111 height 34
type input "a4"
click at [1115, 581] on body "Mappin Ubicación Moche, [GEOGRAPHIC_DATA], [GEOGRAPHIC_DATA] Moche Departamento…" at bounding box center [709, 316] width 1419 height 674
click at [964, 490] on div at bounding box center [709, 337] width 1419 height 674
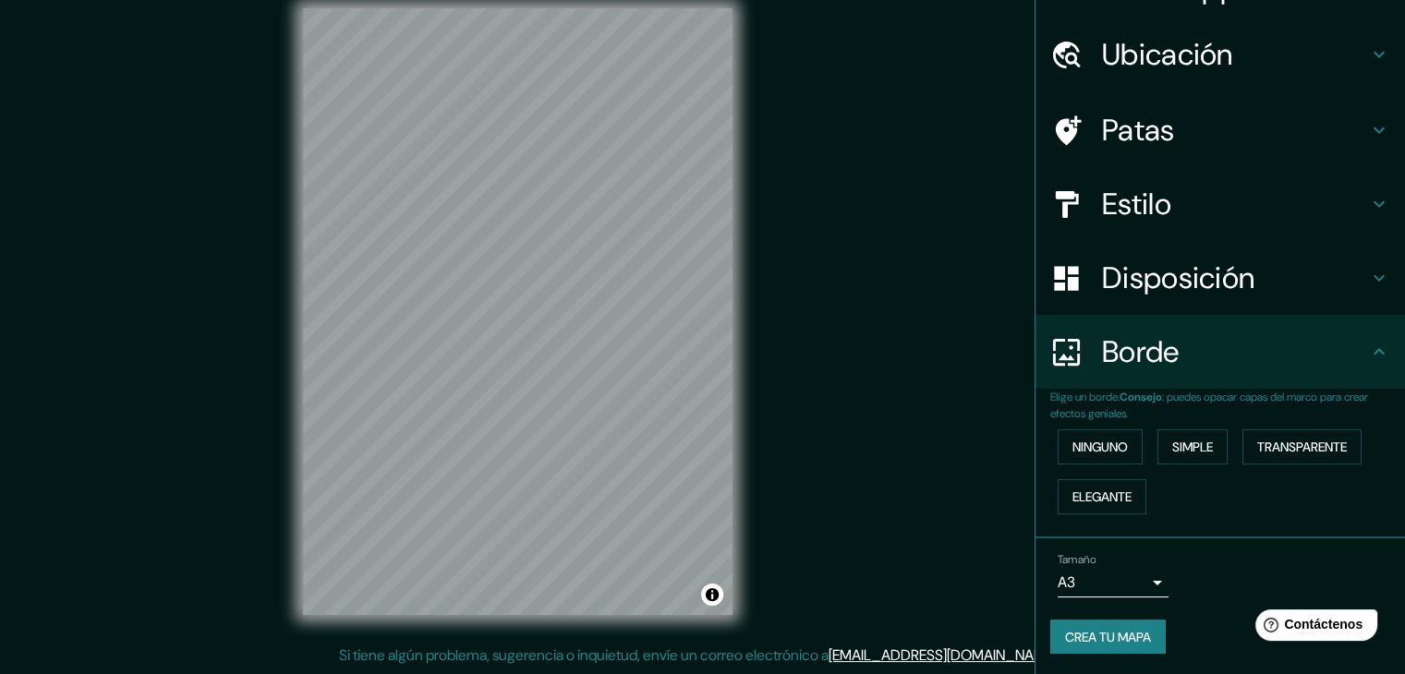
click at [223, 495] on div "Mappin Ubicación Moche, [GEOGRAPHIC_DATA], [GEOGRAPHIC_DATA] Moche Departamento…" at bounding box center [702, 326] width 1405 height 695
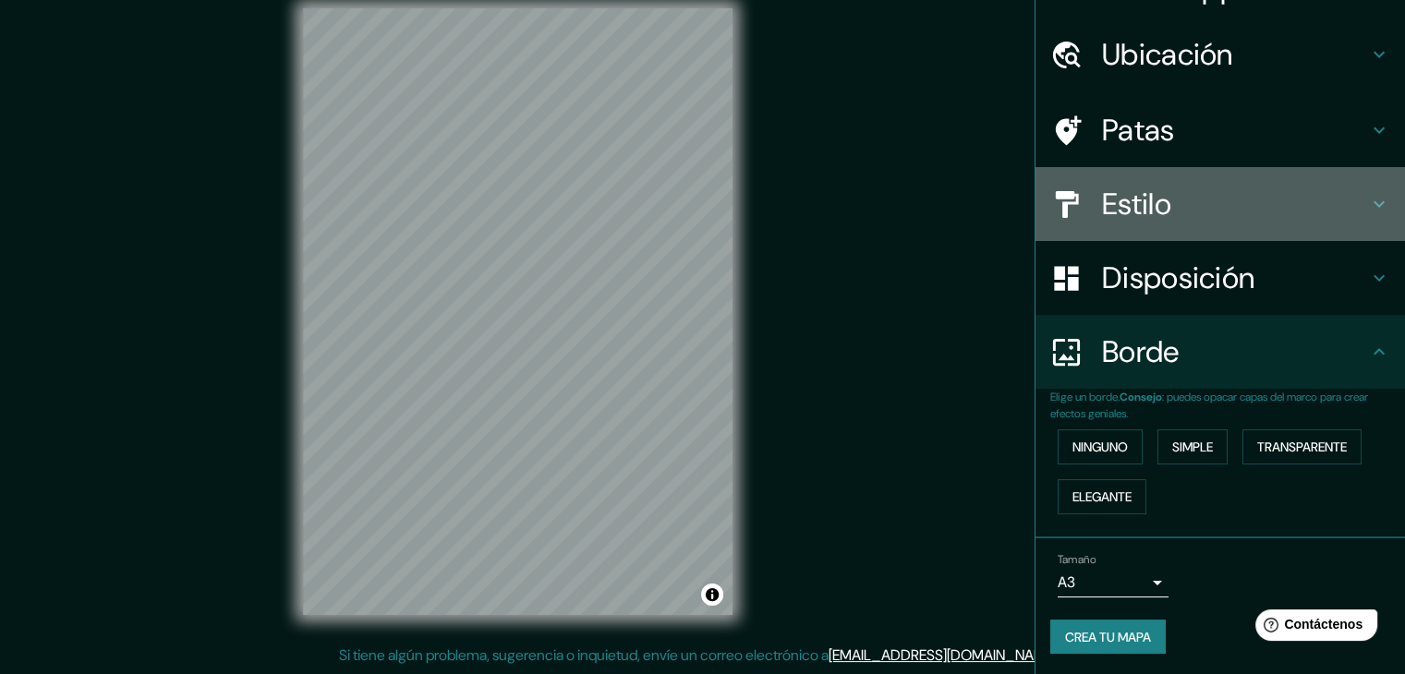
drag, startPoint x: 1363, startPoint y: 208, endPoint x: 1330, endPoint y: 234, distance: 42.1
click at [1368, 209] on icon at bounding box center [1379, 204] width 22 height 22
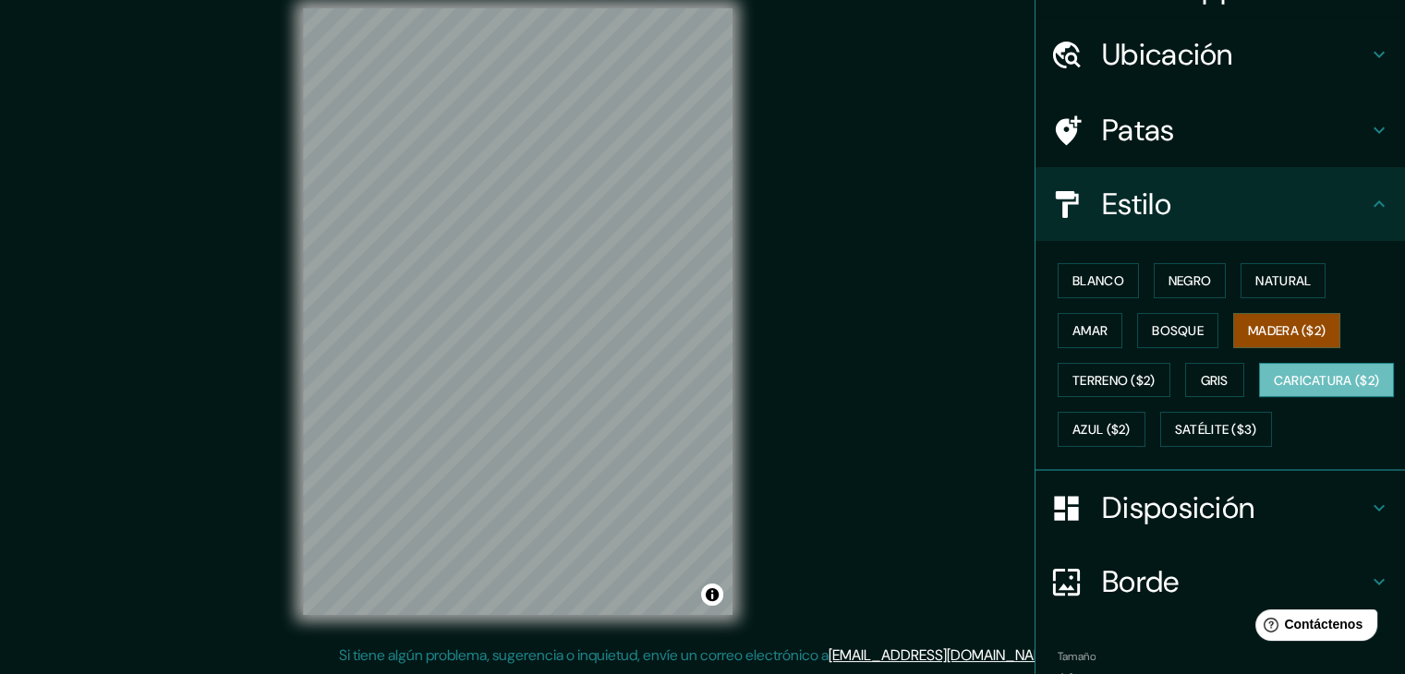
click at [1274, 389] on font "Caricatura ($2)" at bounding box center [1327, 380] width 106 height 17
click at [1175, 439] on font "Satélite ($3)" at bounding box center [1216, 430] width 82 height 17
click at [1274, 389] on font "Caricatura ($2)" at bounding box center [1327, 380] width 106 height 17
click at [1298, 313] on button "Madera ($2)" at bounding box center [1286, 330] width 107 height 35
click at [1130, 429] on font "Azul ($2)" at bounding box center [1101, 430] width 58 height 17
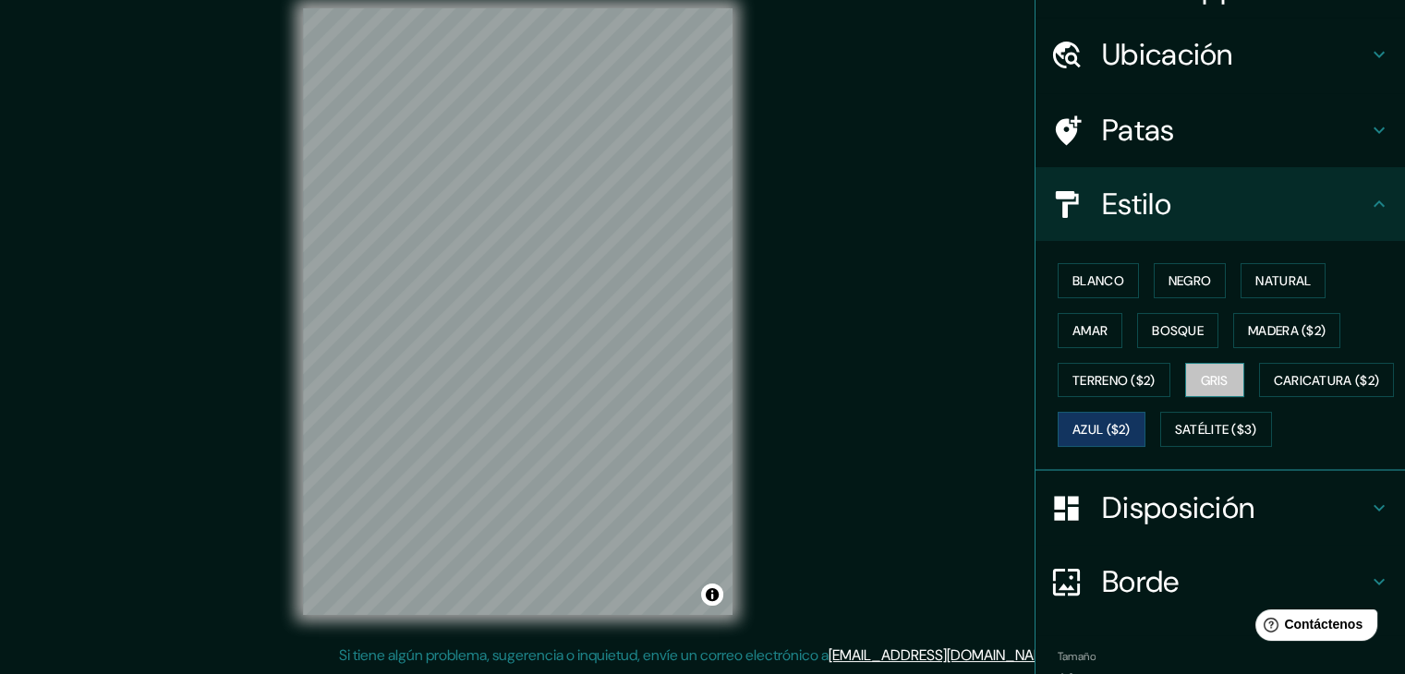
click at [1210, 385] on font "Gris" at bounding box center [1215, 380] width 28 height 17
click at [1132, 382] on font "Terreno ($2)" at bounding box center [1113, 380] width 83 height 17
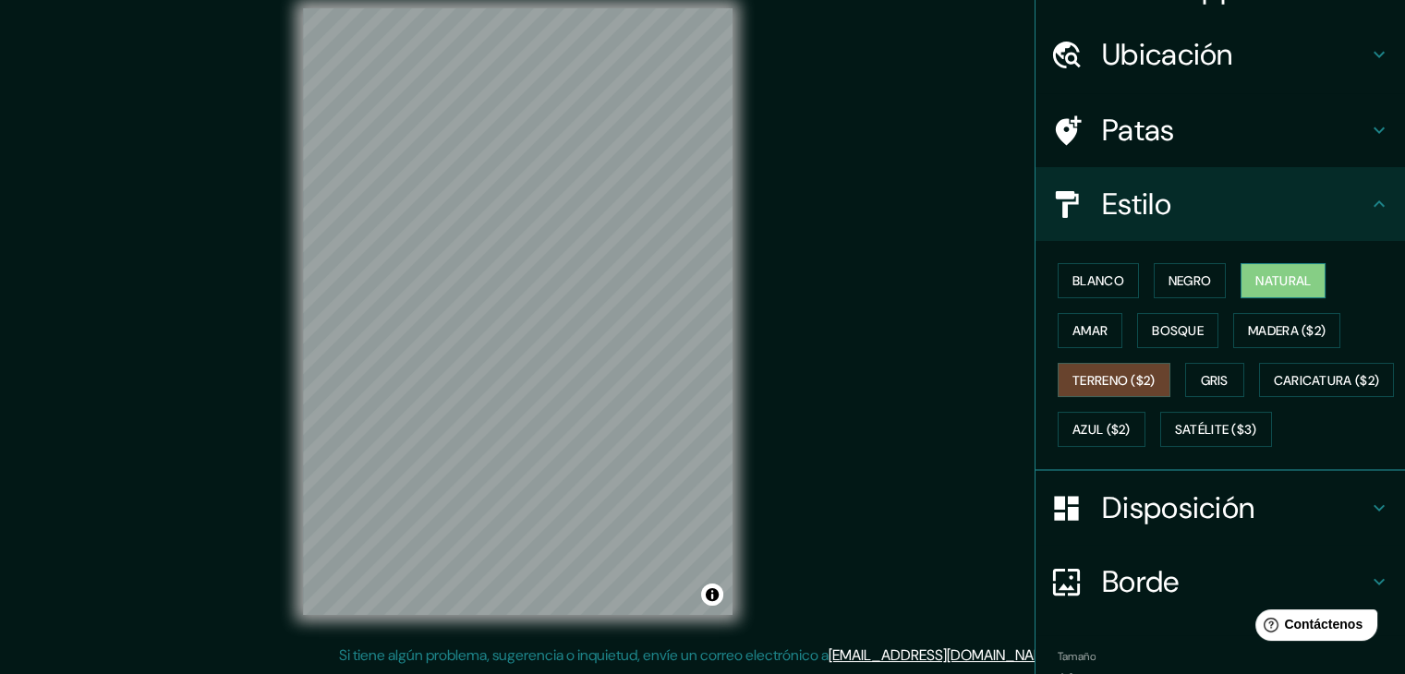
click at [1263, 288] on font "Natural" at bounding box center [1282, 281] width 55 height 24
click at [1058, 315] on button "Amar" at bounding box center [1089, 330] width 65 height 35
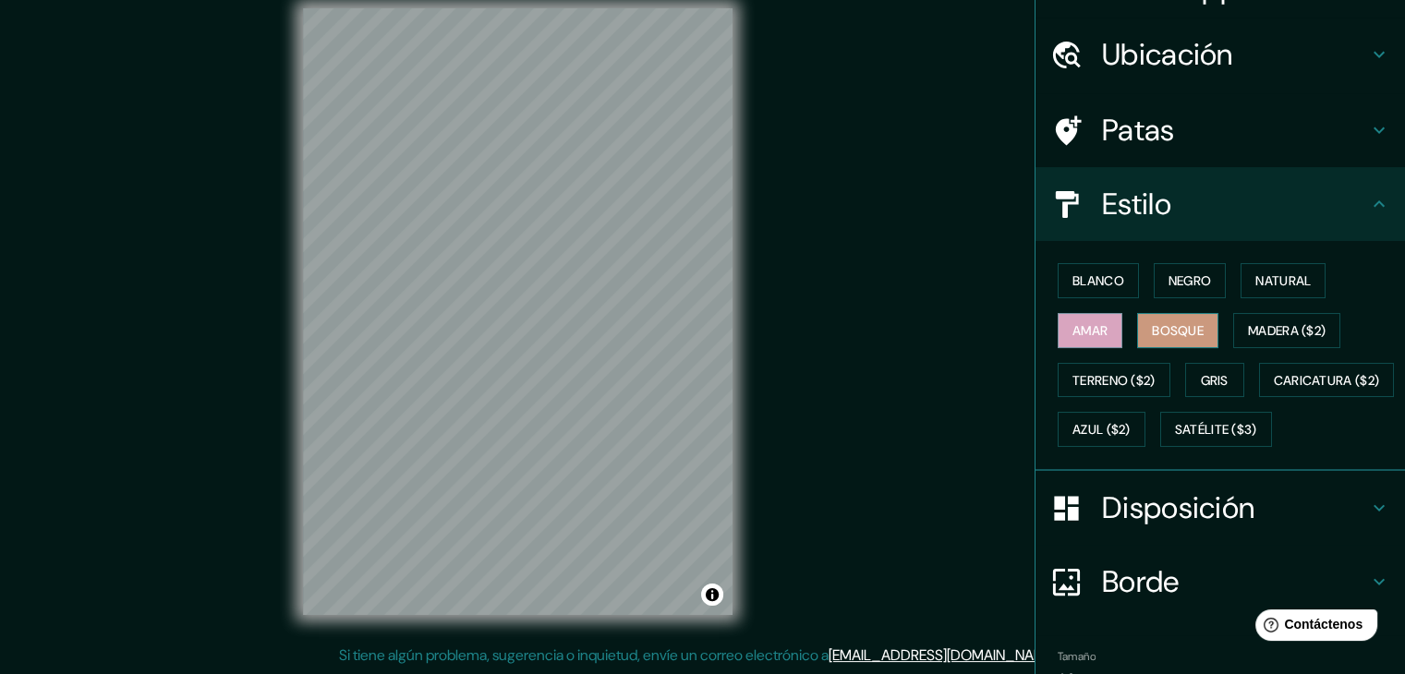
click at [1152, 331] on font "Bosque" at bounding box center [1178, 330] width 52 height 17
click at [1286, 333] on font "Madera ($2)" at bounding box center [1287, 330] width 78 height 17
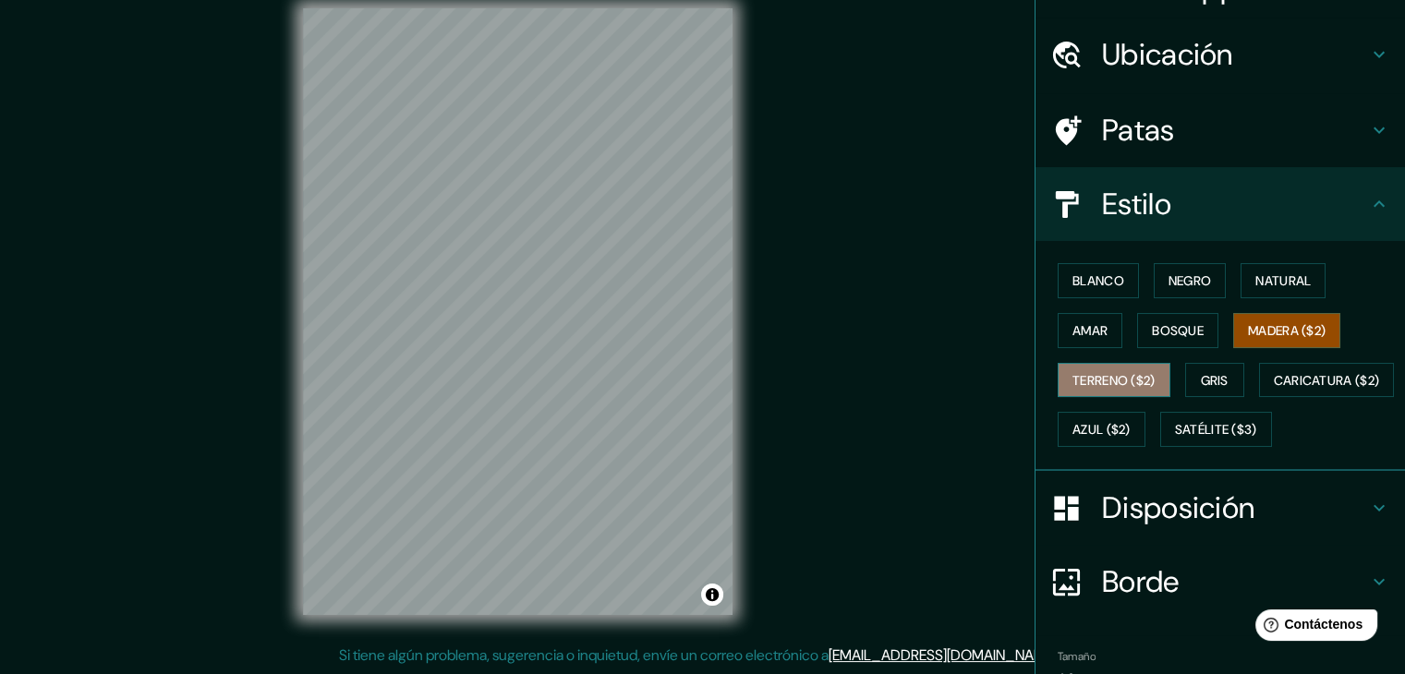
click at [1114, 381] on font "Terreno ($2)" at bounding box center [1113, 380] width 83 height 17
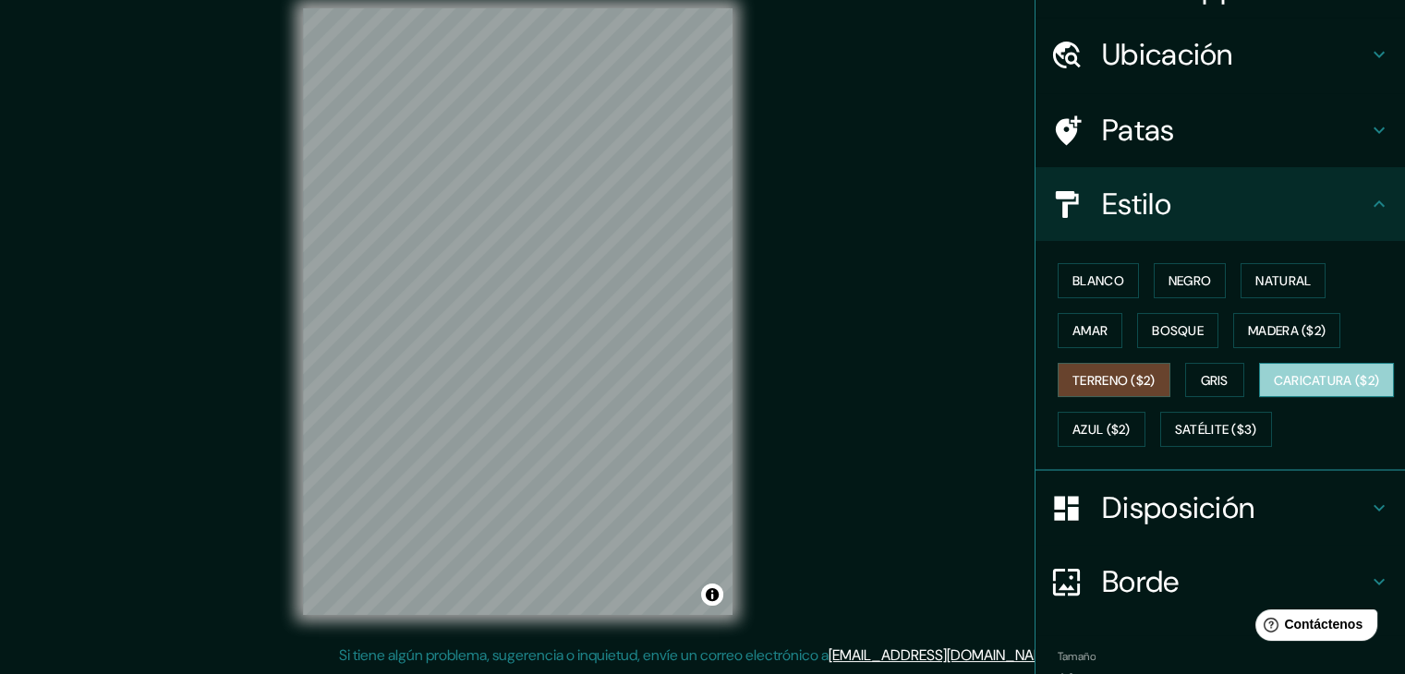
click at [1259, 398] on button "Caricatura ($2)" at bounding box center [1327, 380] width 136 height 35
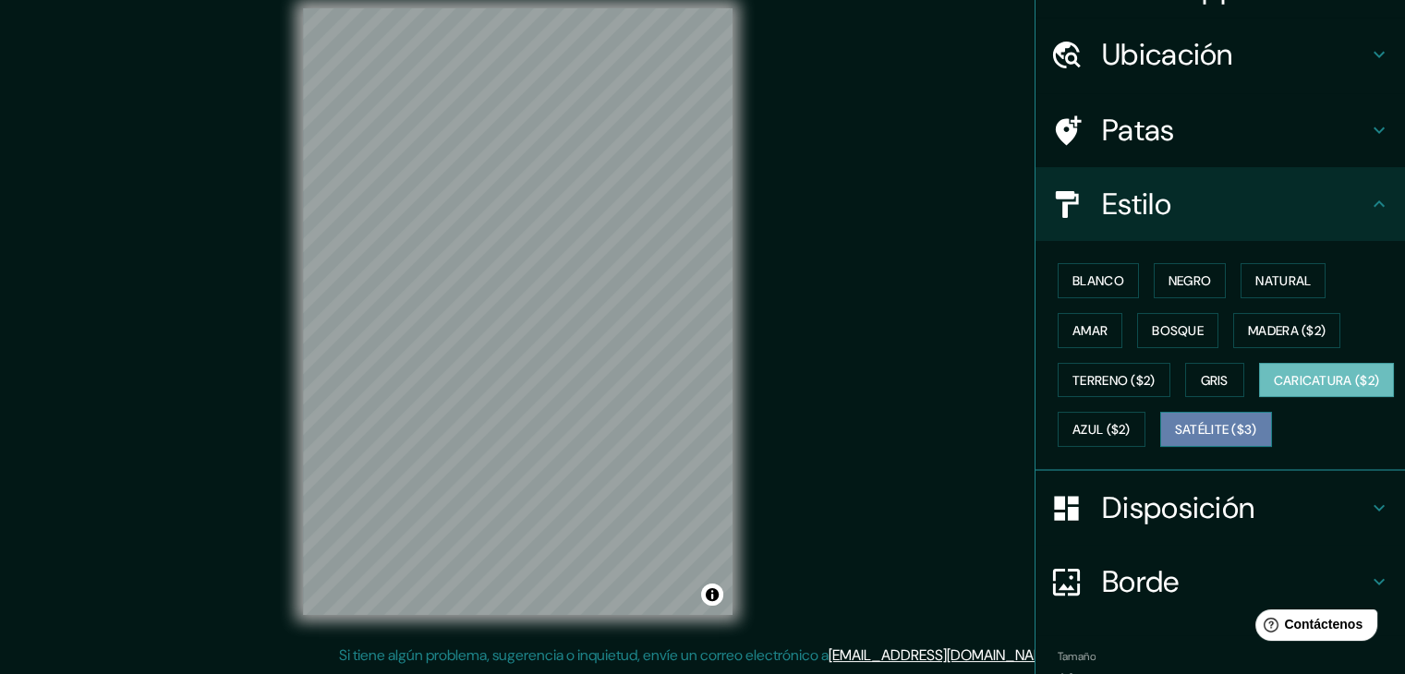
click at [1175, 441] on font "Satélite ($3)" at bounding box center [1216, 429] width 82 height 24
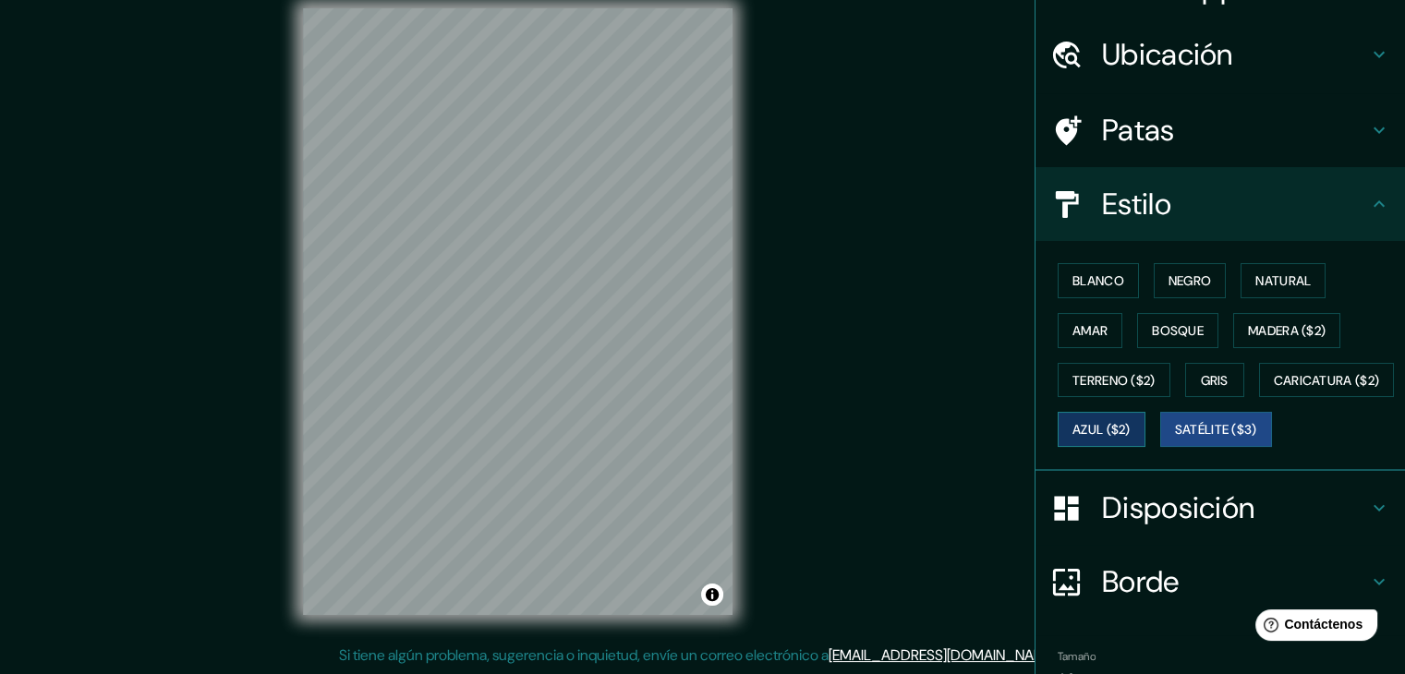
click at [1130, 422] on font "Azul ($2)" at bounding box center [1101, 430] width 58 height 17
drag, startPoint x: 1162, startPoint y: 436, endPoint x: 1123, endPoint y: 480, distance: 58.9
click at [1274, 392] on font "Caricatura ($2)" at bounding box center [1327, 380] width 106 height 24
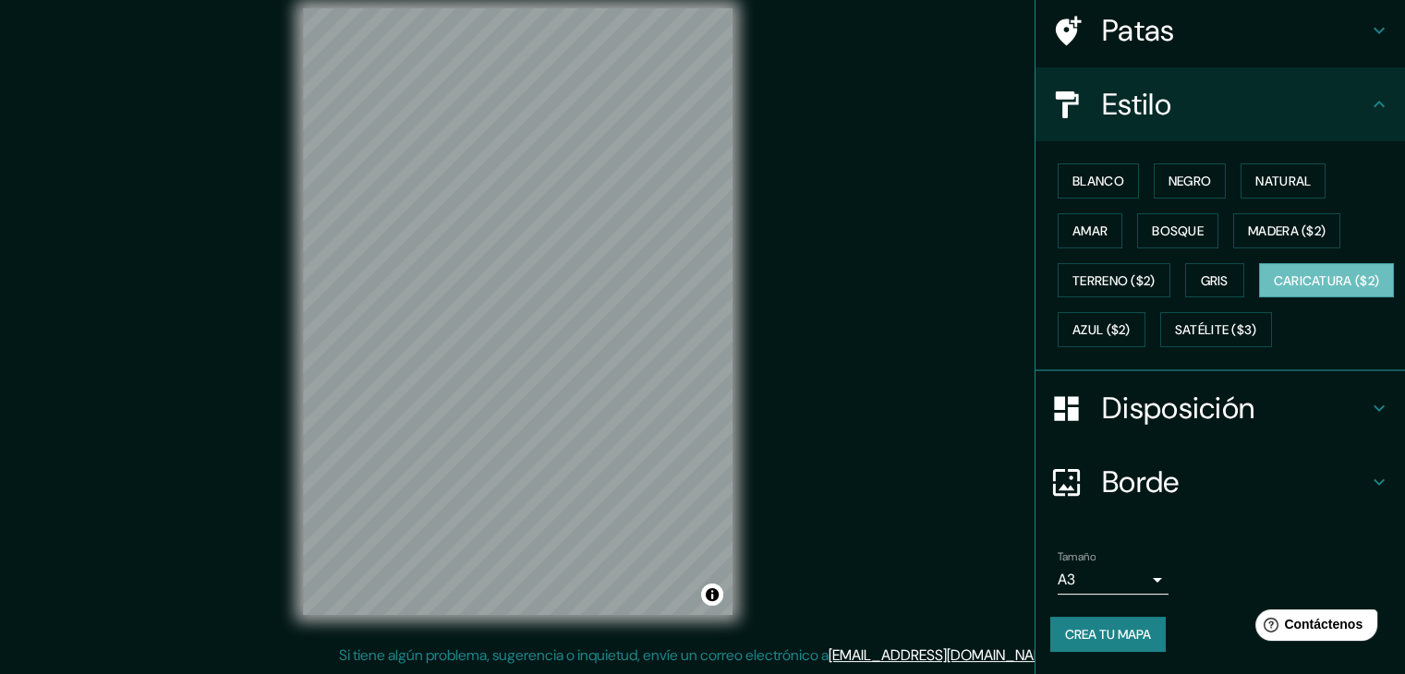
scroll to position [187, 0]
click at [1117, 638] on font "Crea tu mapa" at bounding box center [1108, 634] width 86 height 17
click at [1145, 312] on button "Azul ($2)" at bounding box center [1101, 329] width 88 height 35
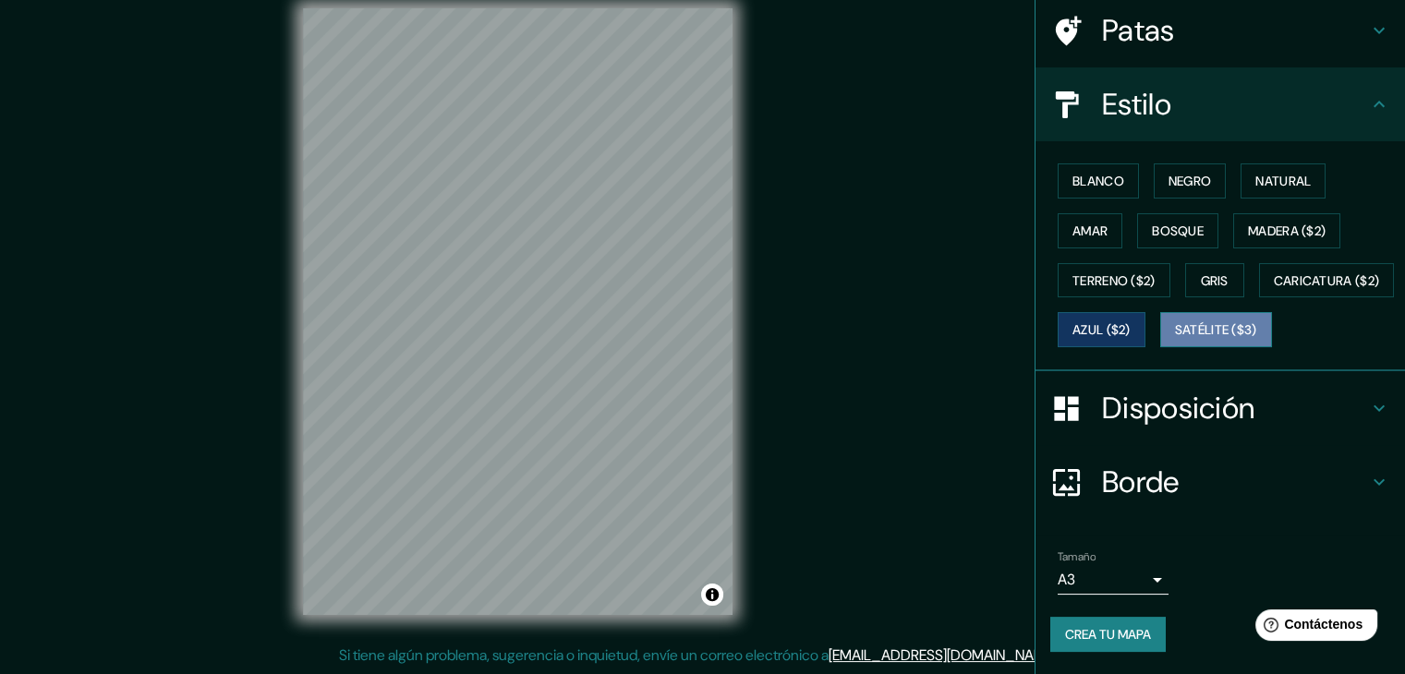
click at [1175, 336] on font "Satélite ($3)" at bounding box center [1216, 330] width 82 height 17
